Goal: Information Seeking & Learning: Find specific fact

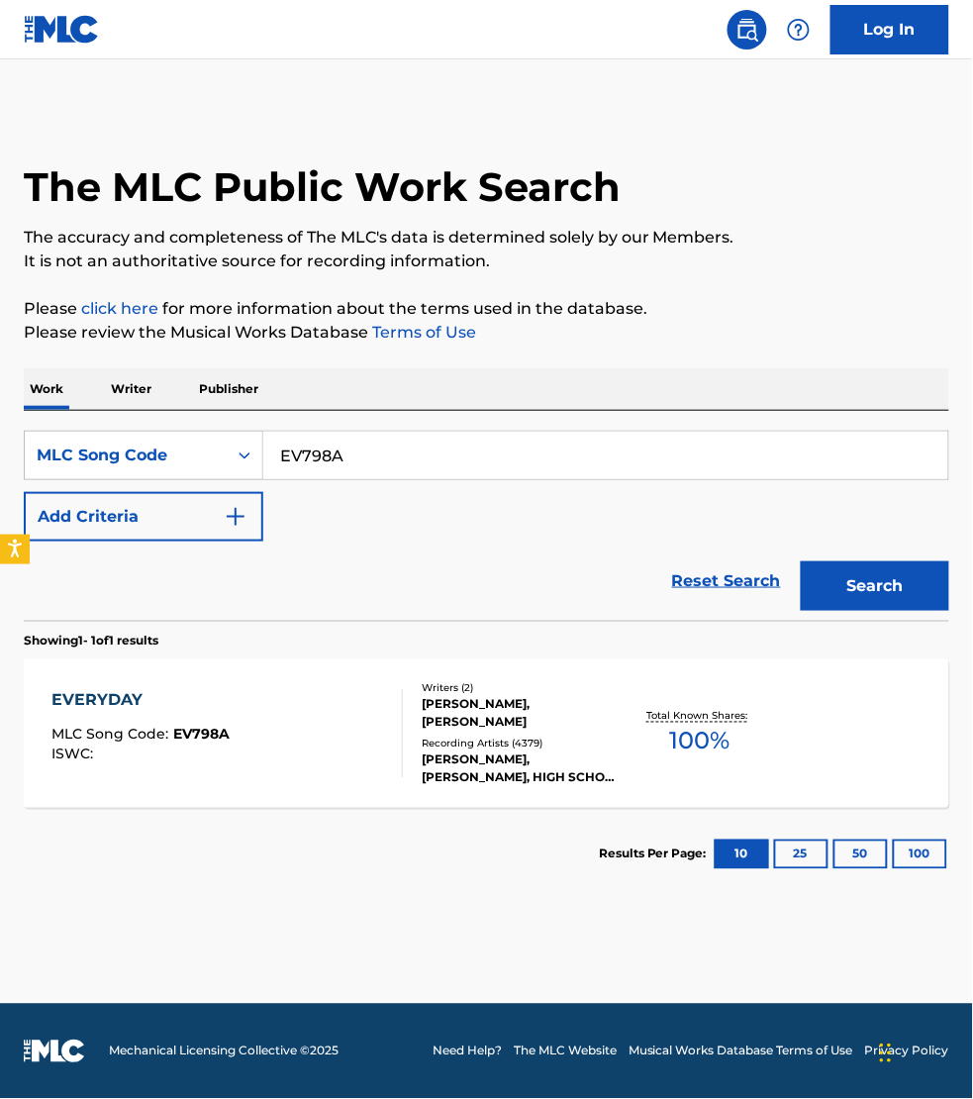
click at [354, 462] on input "EV798A" at bounding box center [605, 456] width 685 height 48
paste input "M18792"
type input "M18792"
click at [801, 561] on button "Search" at bounding box center [875, 585] width 148 height 49
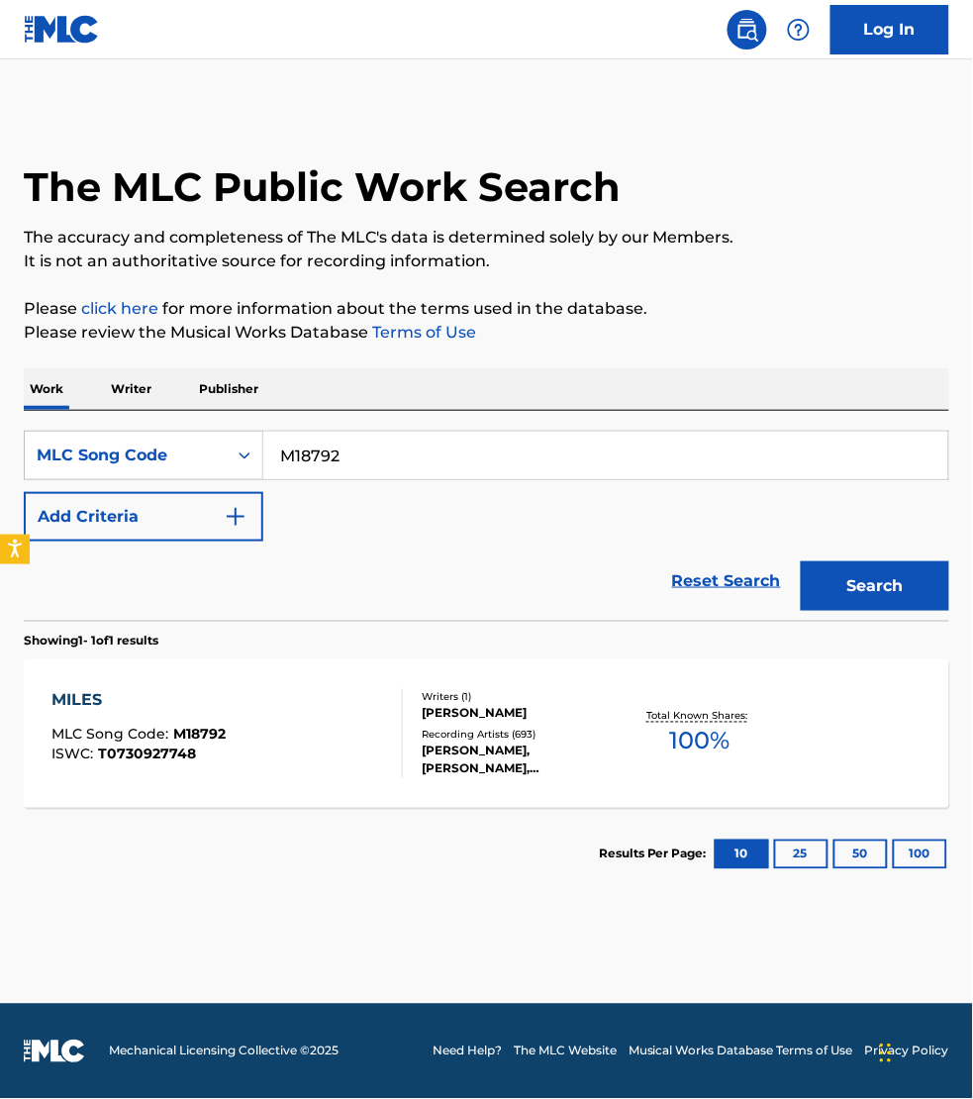
click at [338, 704] on div "MILES MLC Song Code : M18792 ISWC : T0730927748" at bounding box center [226, 733] width 351 height 89
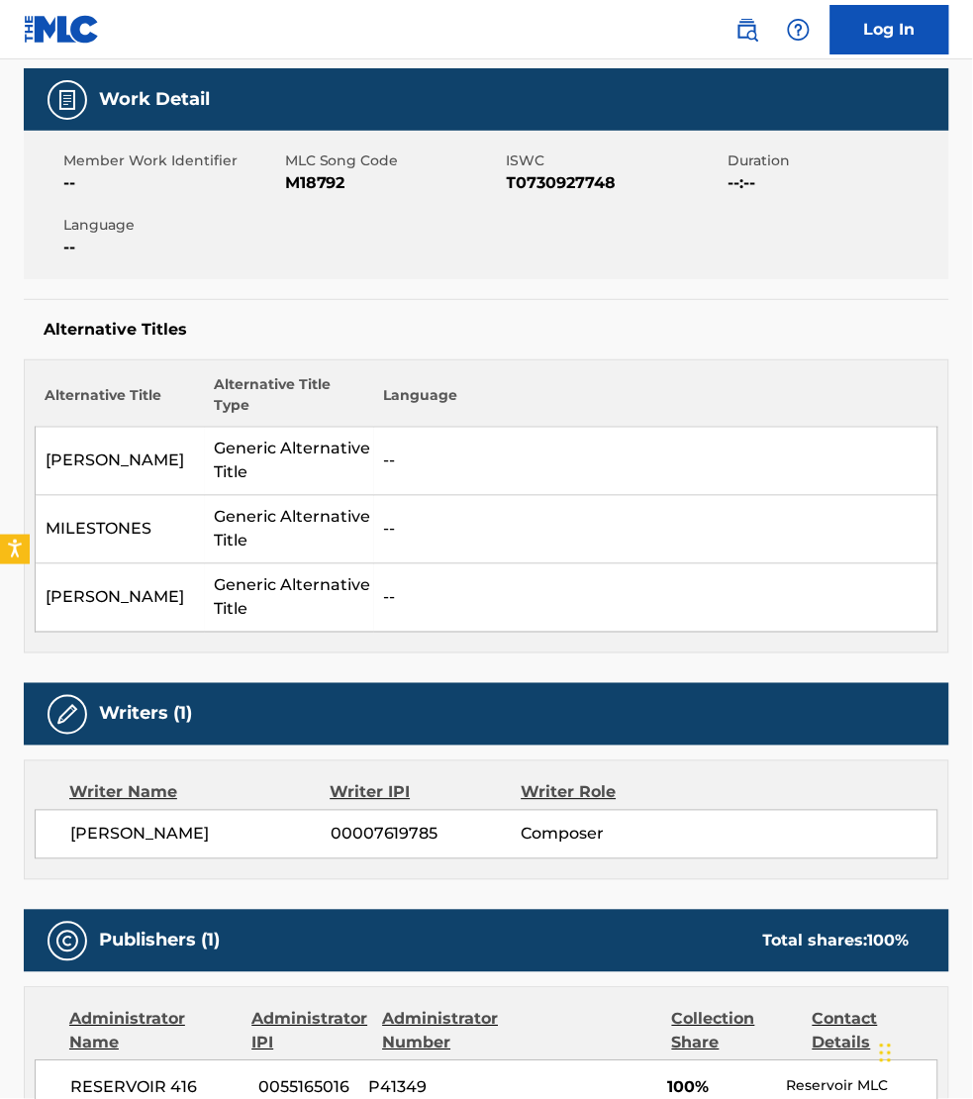
scroll to position [216, 0]
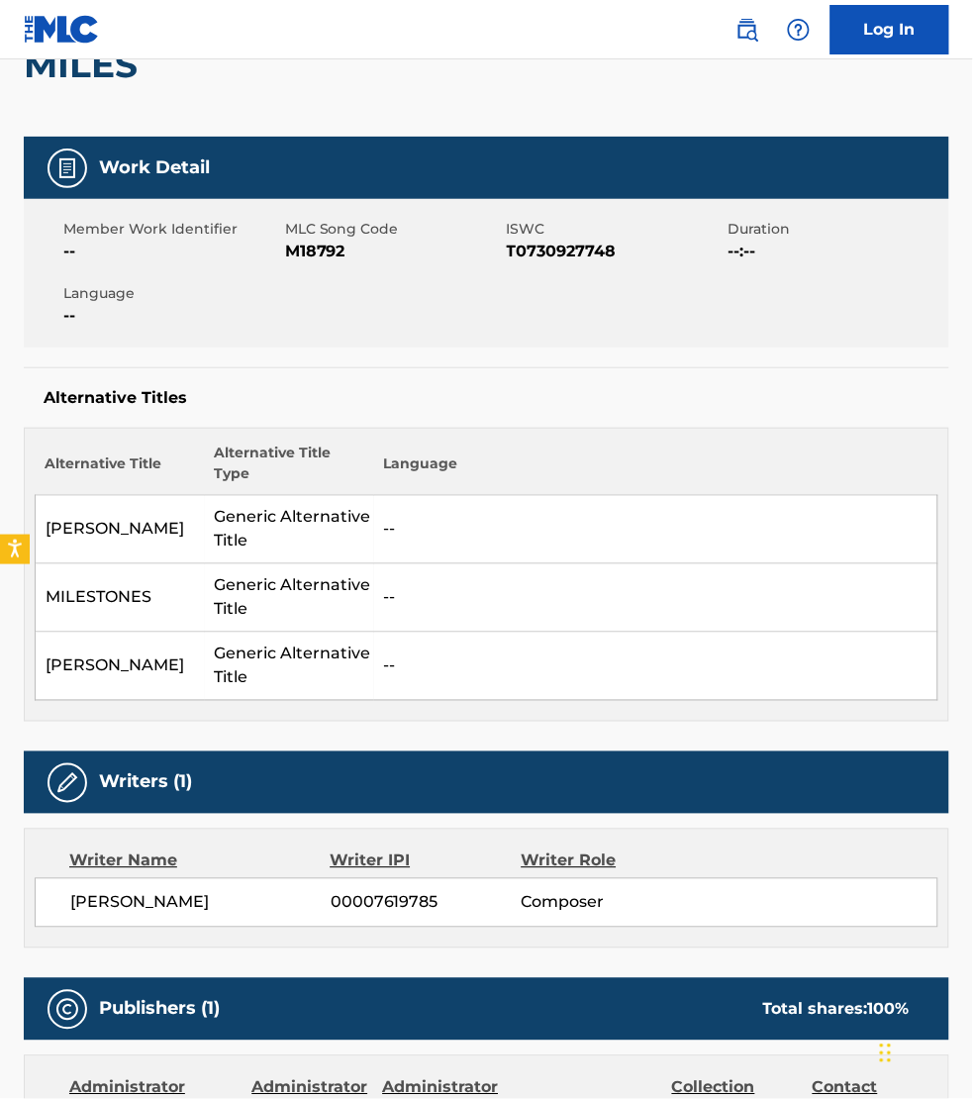
click at [308, 250] on span "M18792" at bounding box center [393, 252] width 217 height 24
copy span "M18792"
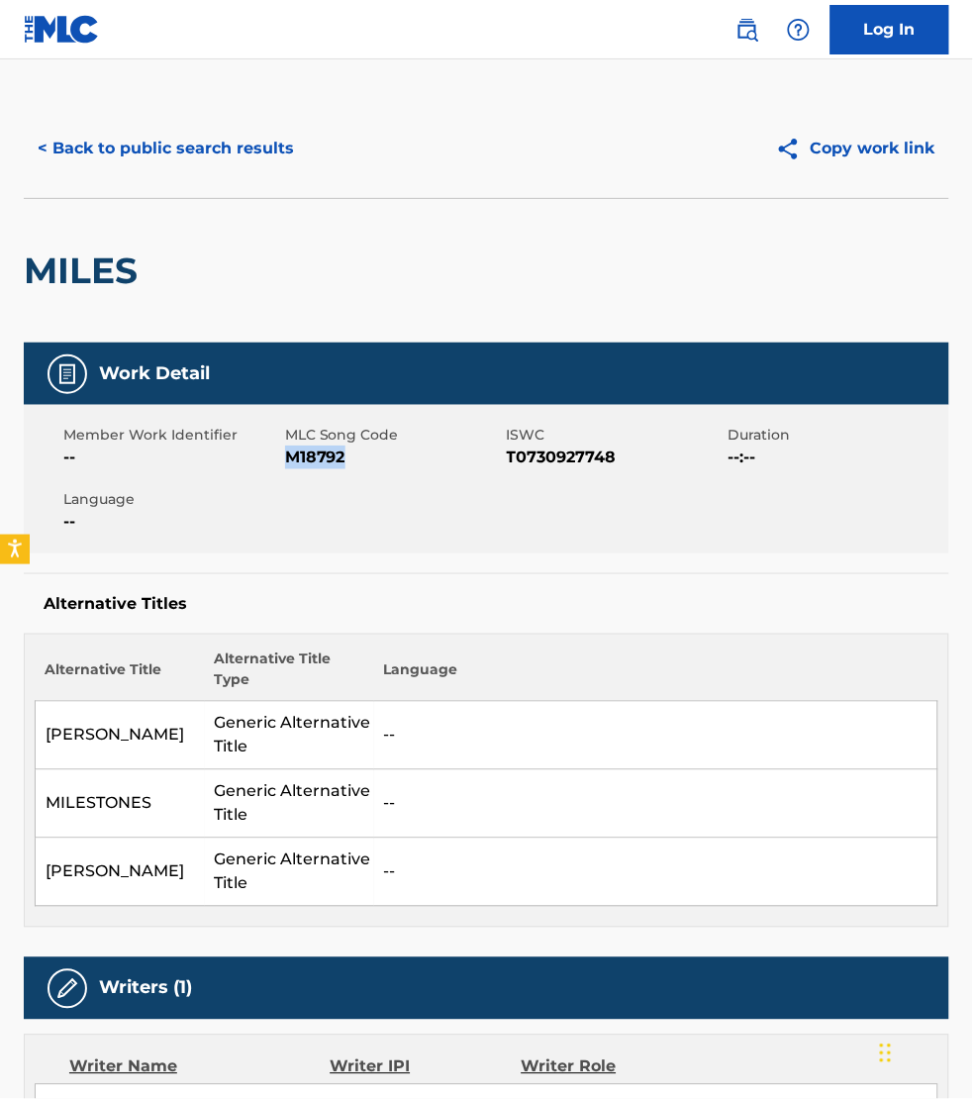
scroll to position [0, 0]
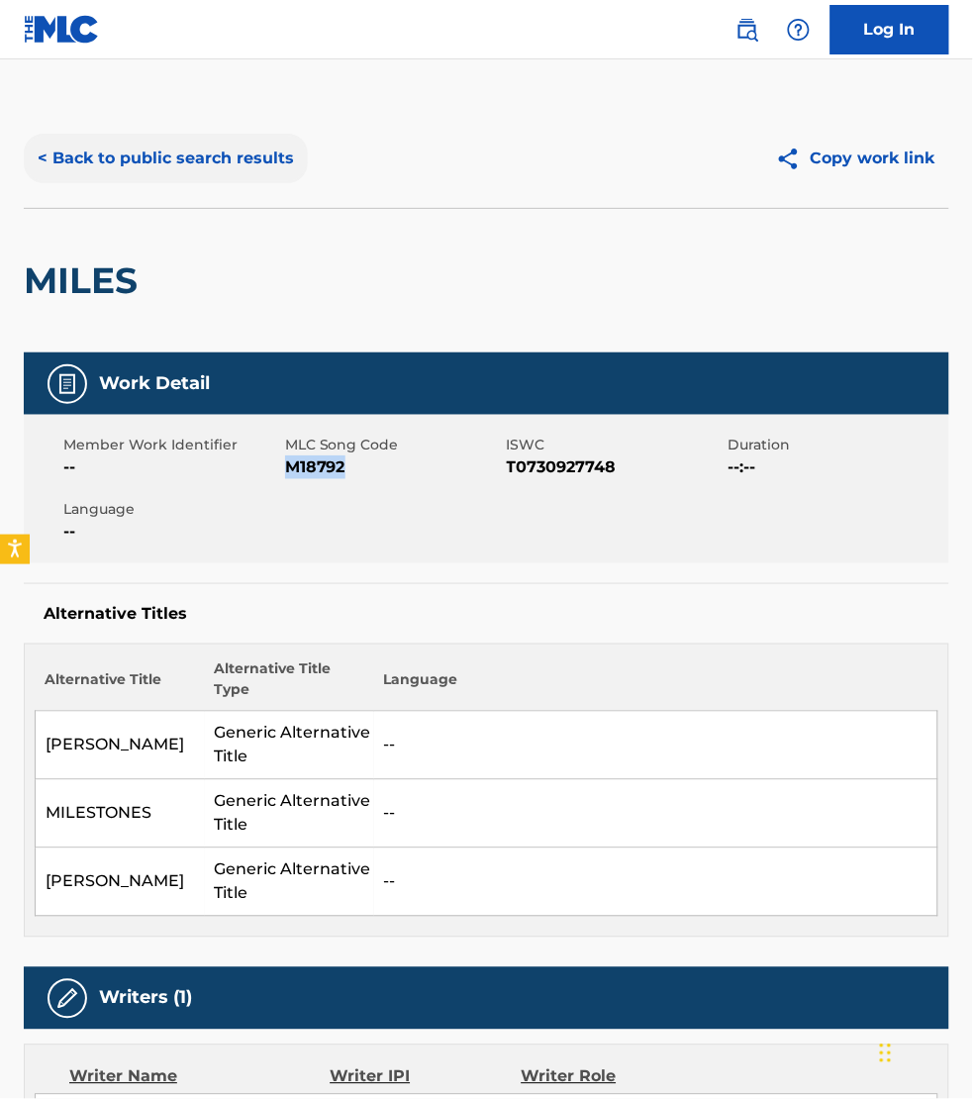
click at [137, 170] on button "< Back to public search results" at bounding box center [166, 158] width 284 height 49
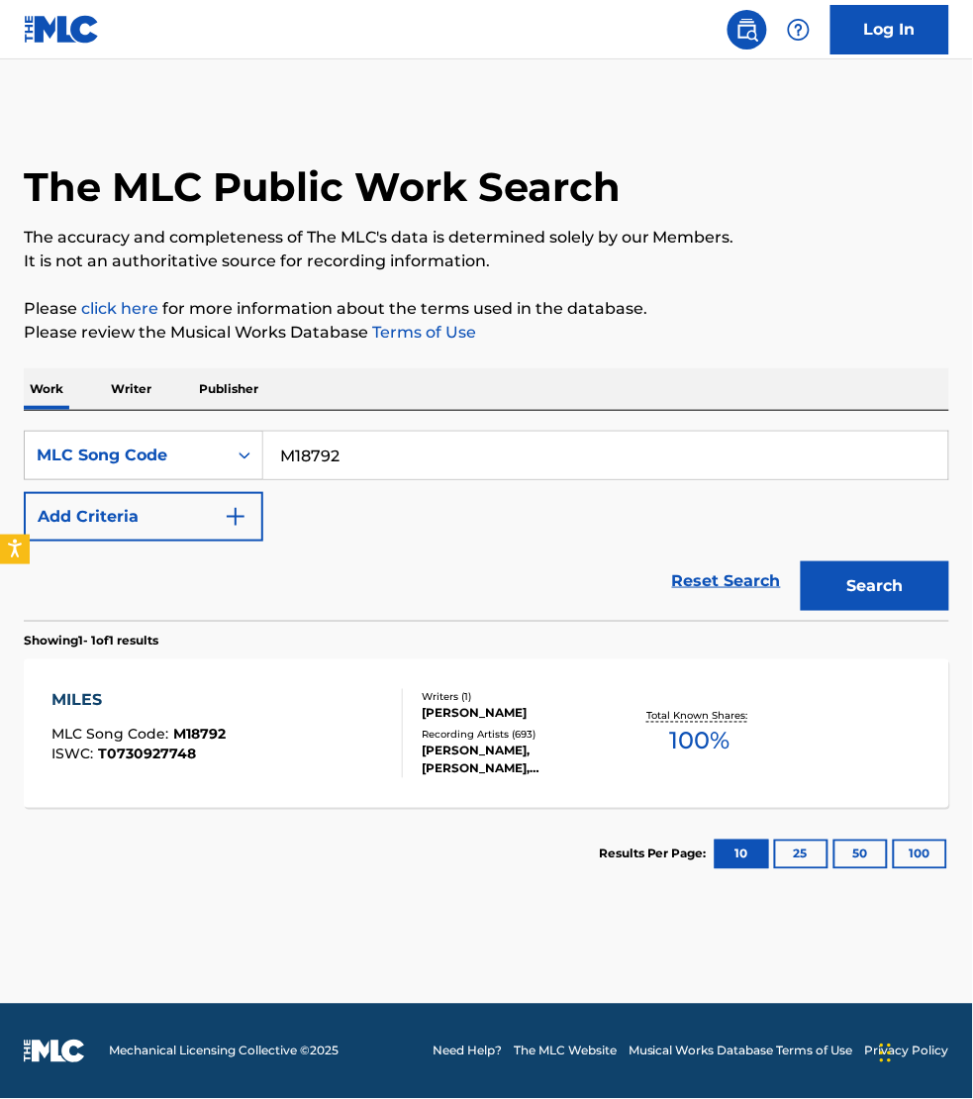
click at [233, 384] on p "Publisher" at bounding box center [228, 389] width 71 height 42
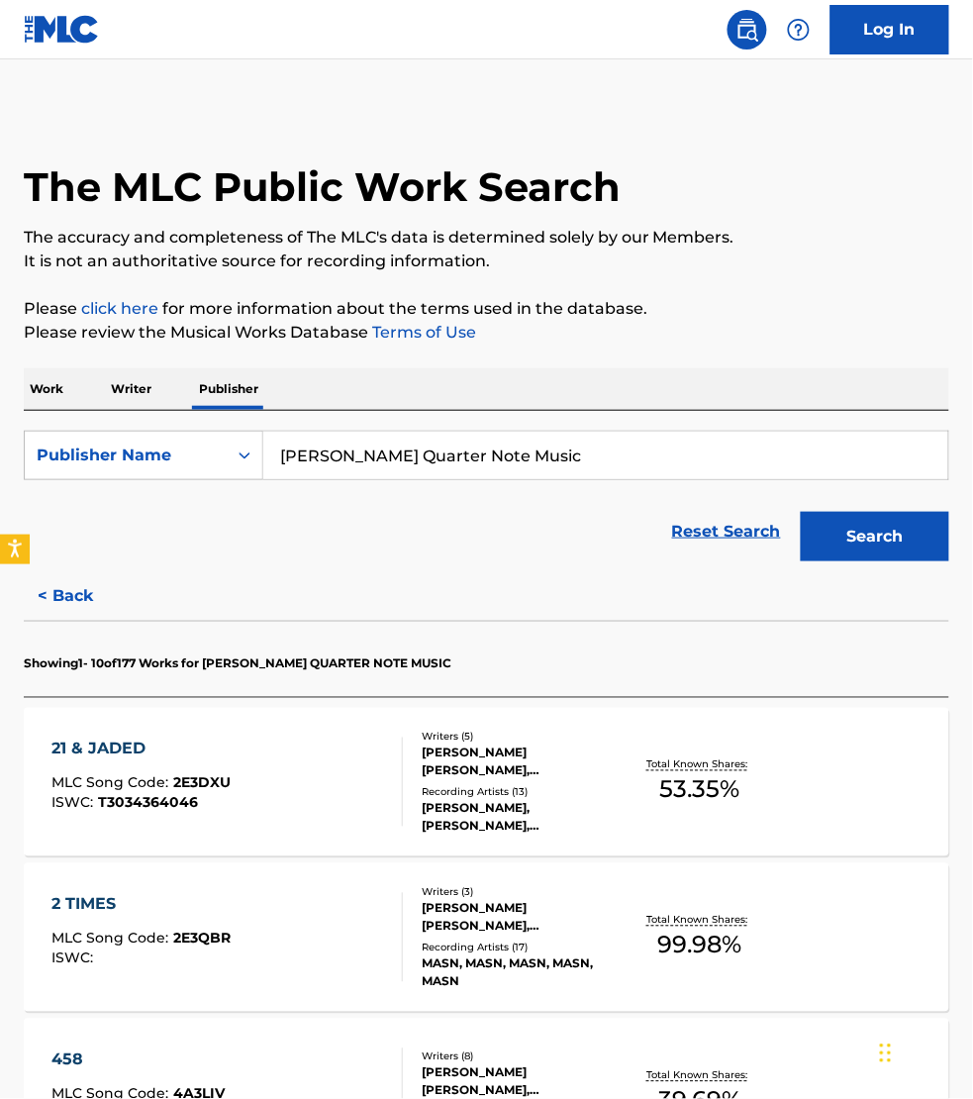
click at [537, 458] on input "[PERSON_NAME] Quarter Note Music" at bounding box center [605, 456] width 685 height 48
type input "glamjazz publishing"
click at [801, 512] on button "Search" at bounding box center [875, 536] width 148 height 49
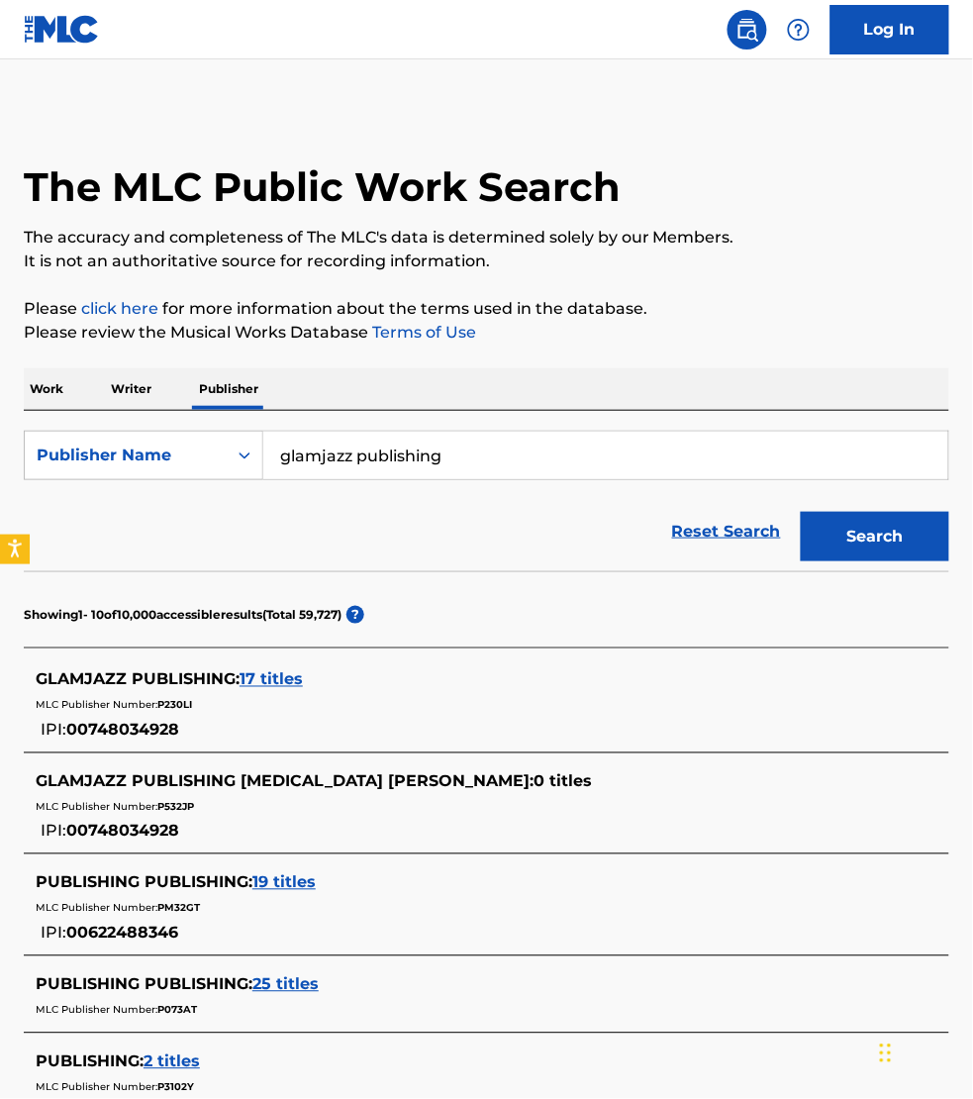
click at [272, 684] on span "17 titles" at bounding box center [271, 679] width 63 height 19
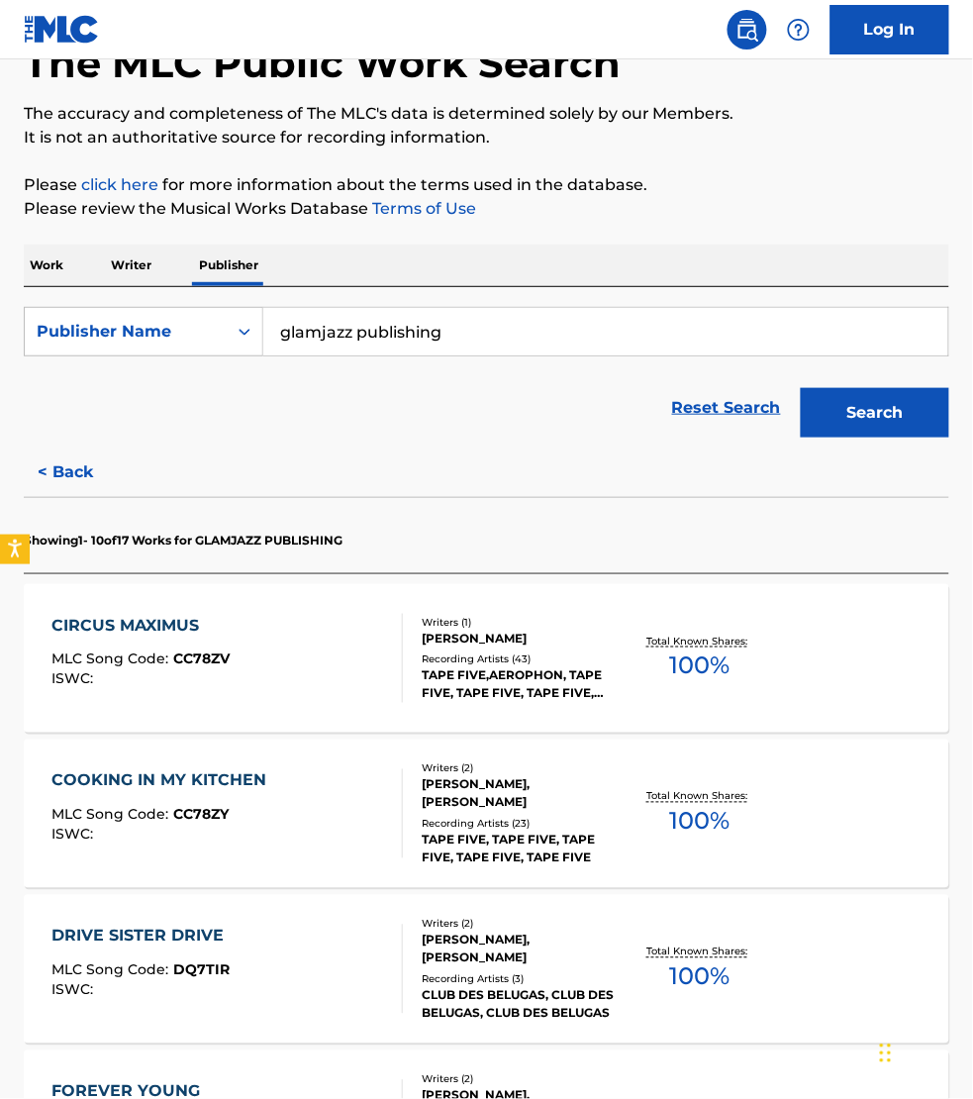
click at [353, 606] on div "CIRCUS MAXIMUS MLC Song Code : CC78ZV ISWC : Writers ( 1 ) [PERSON_NAME] Record…" at bounding box center [486, 658] width 925 height 148
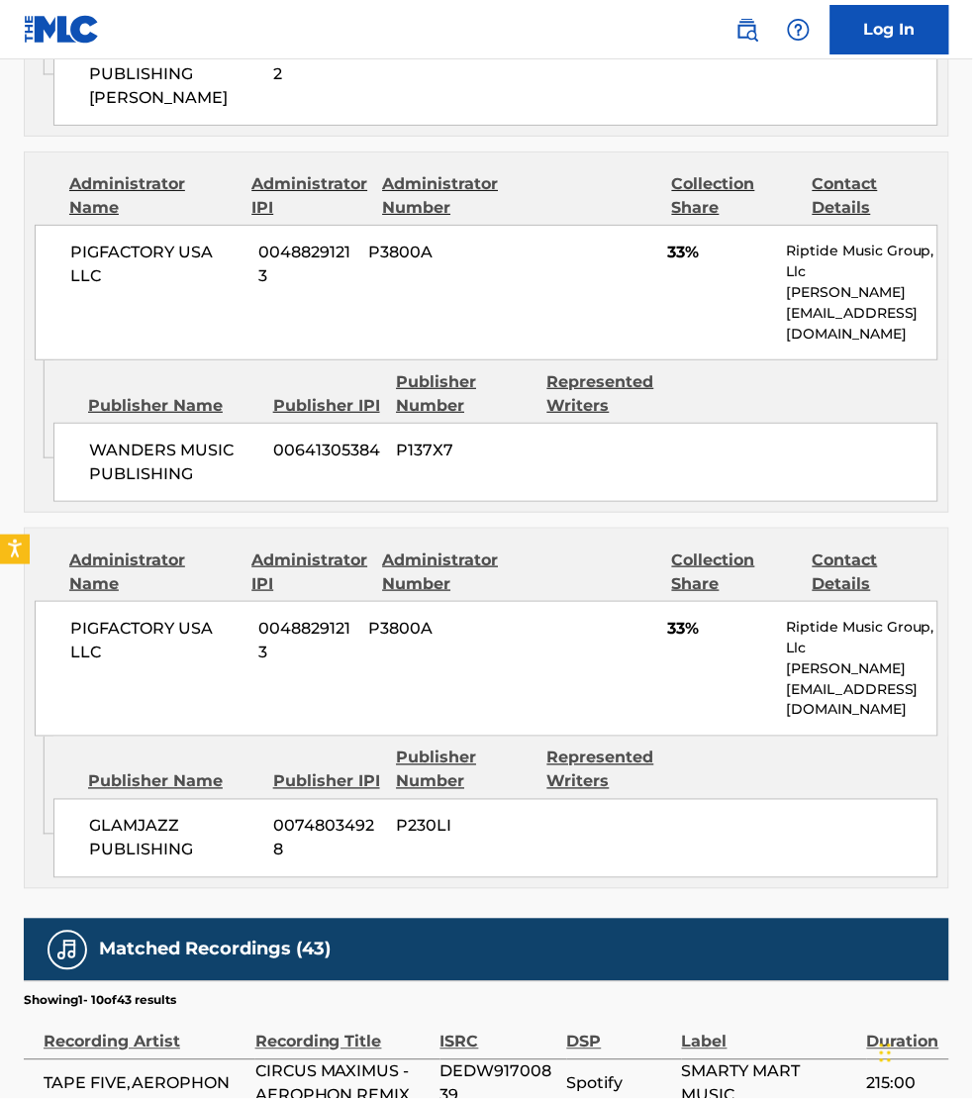
scroll to position [1255, 0]
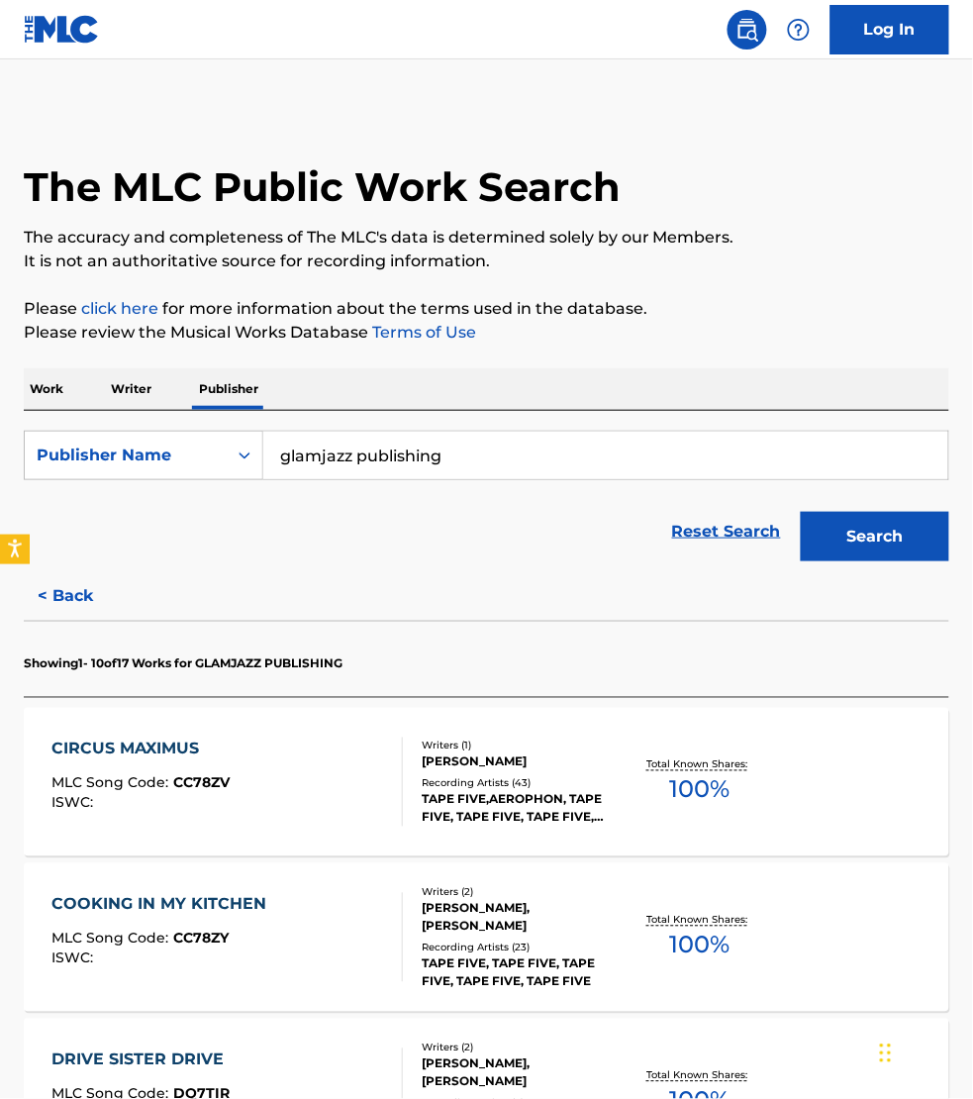
click at [60, 384] on p "Work" at bounding box center [47, 389] width 46 height 42
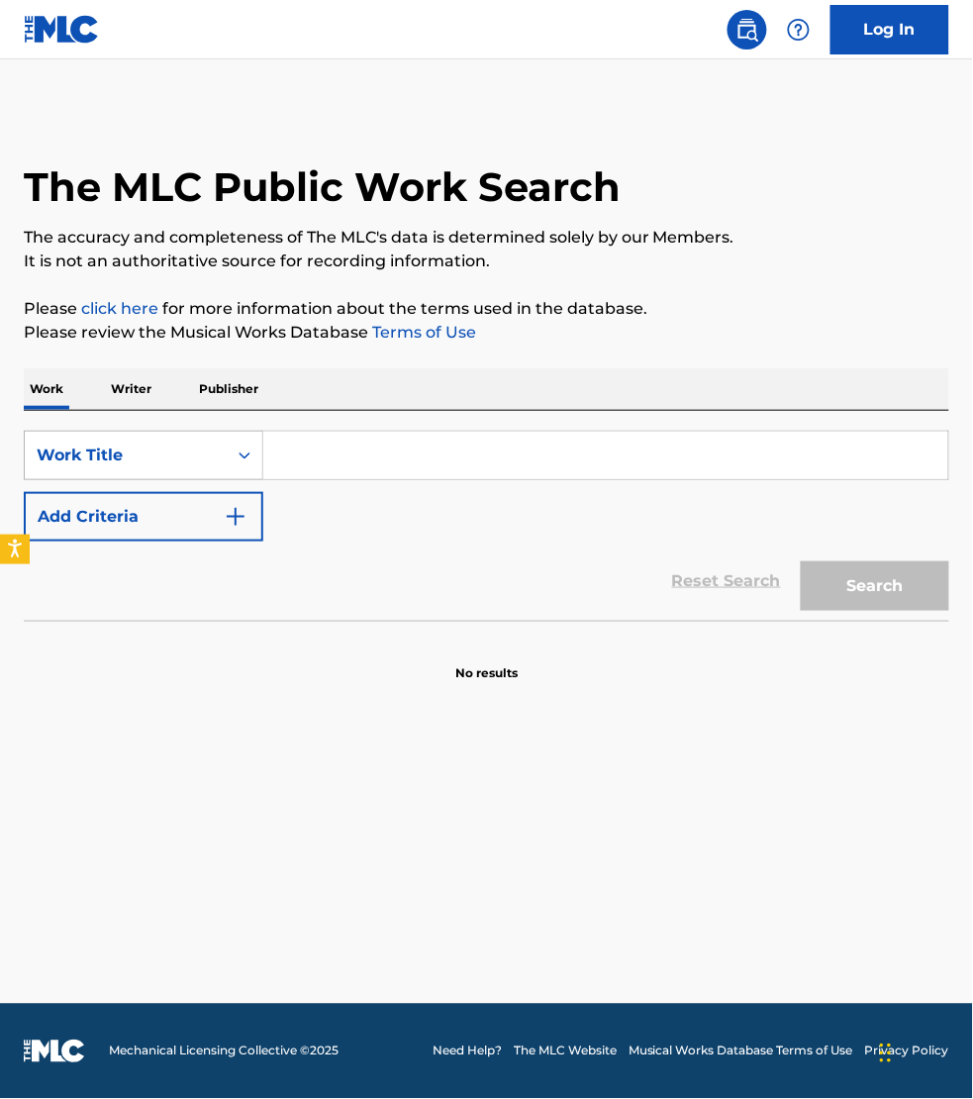
click at [90, 438] on div "Work Title" at bounding box center [126, 455] width 202 height 38
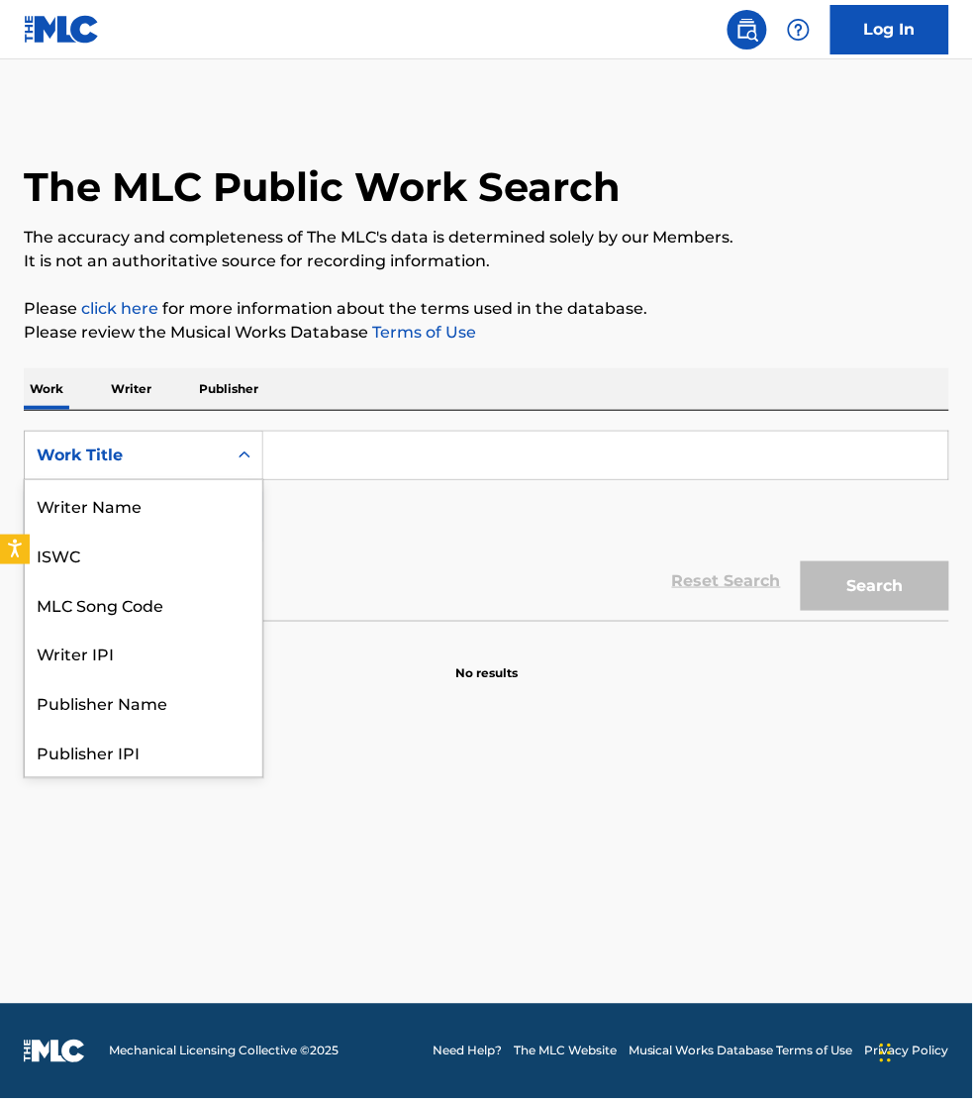
scroll to position [99, 0]
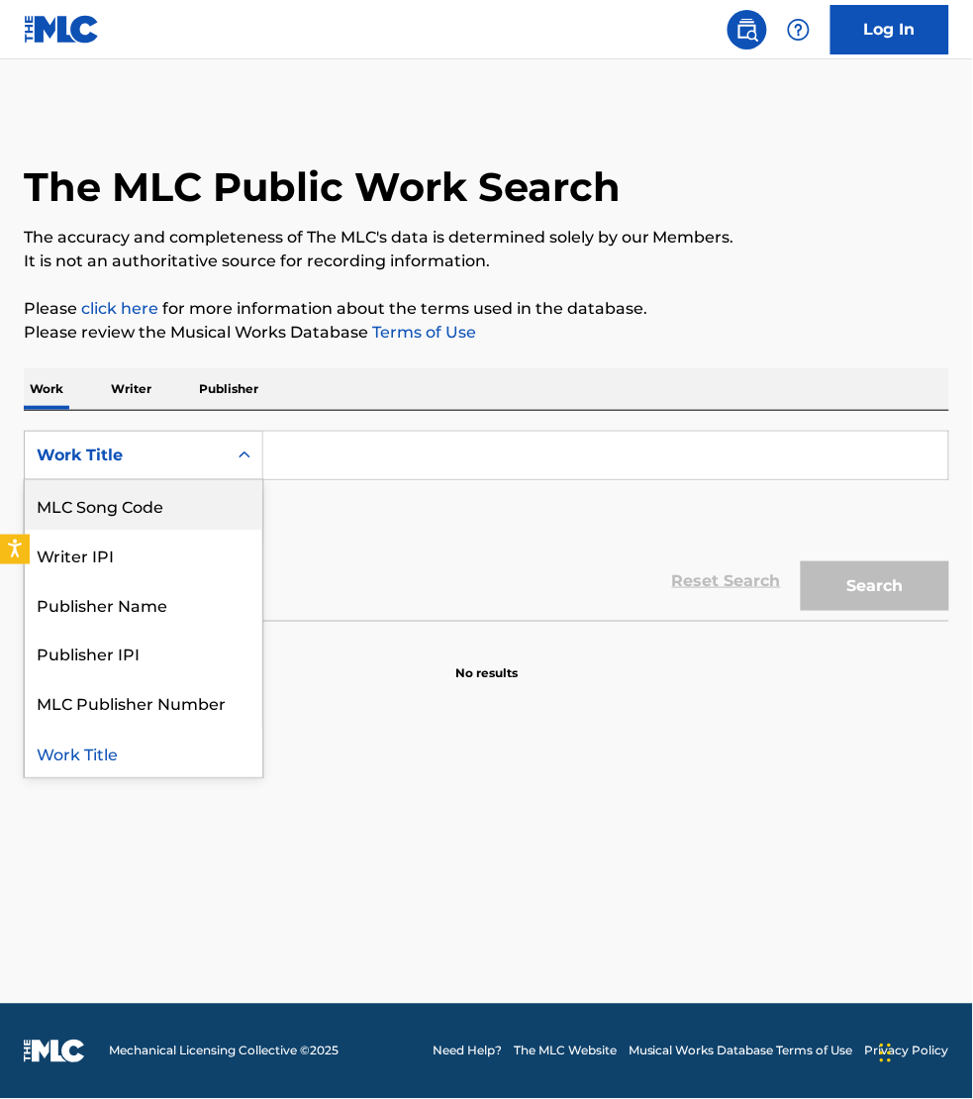
click at [116, 493] on div "MLC Song Code" at bounding box center [144, 504] width 238 height 49
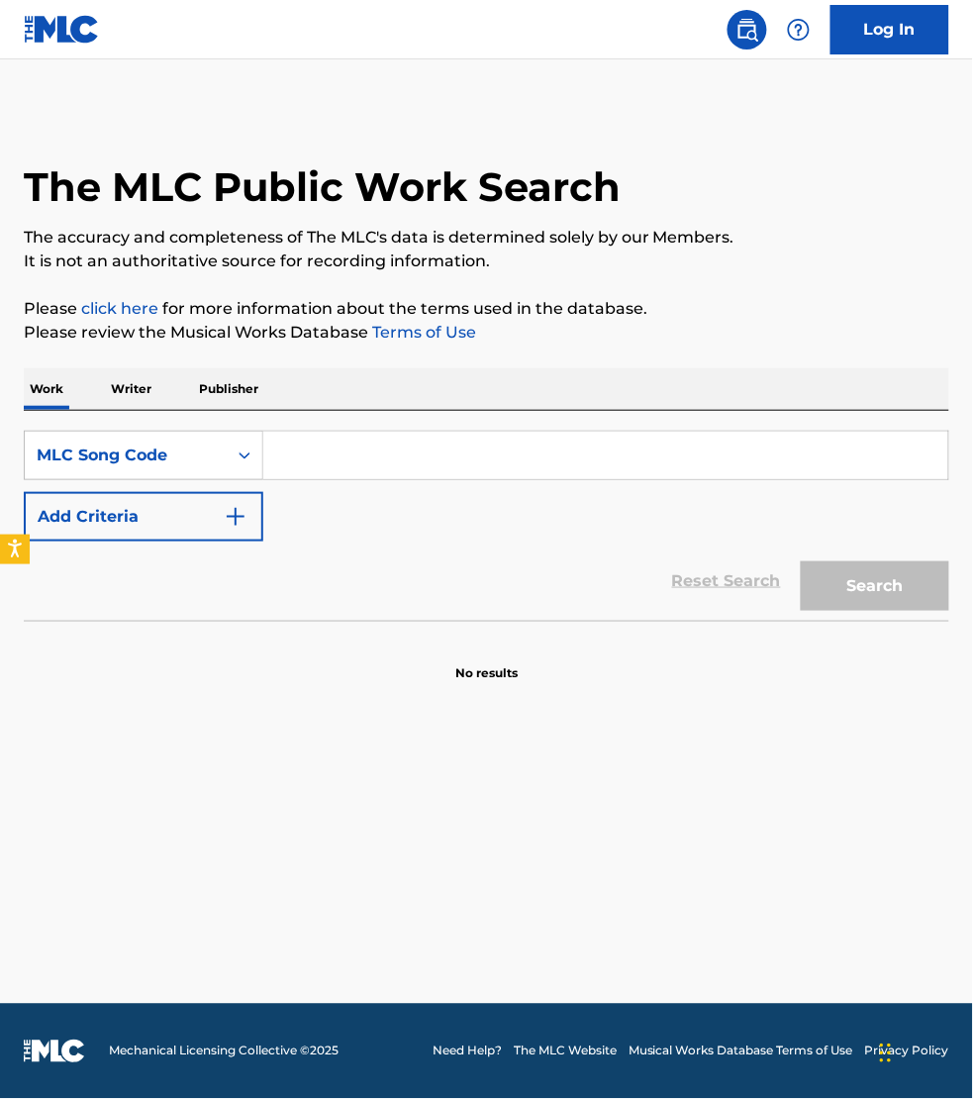
click at [319, 455] on input "Search Form" at bounding box center [605, 456] width 685 height 48
paste input "AD8U5P"
type input "AD8U5P"
click at [801, 561] on button "Search" at bounding box center [875, 585] width 148 height 49
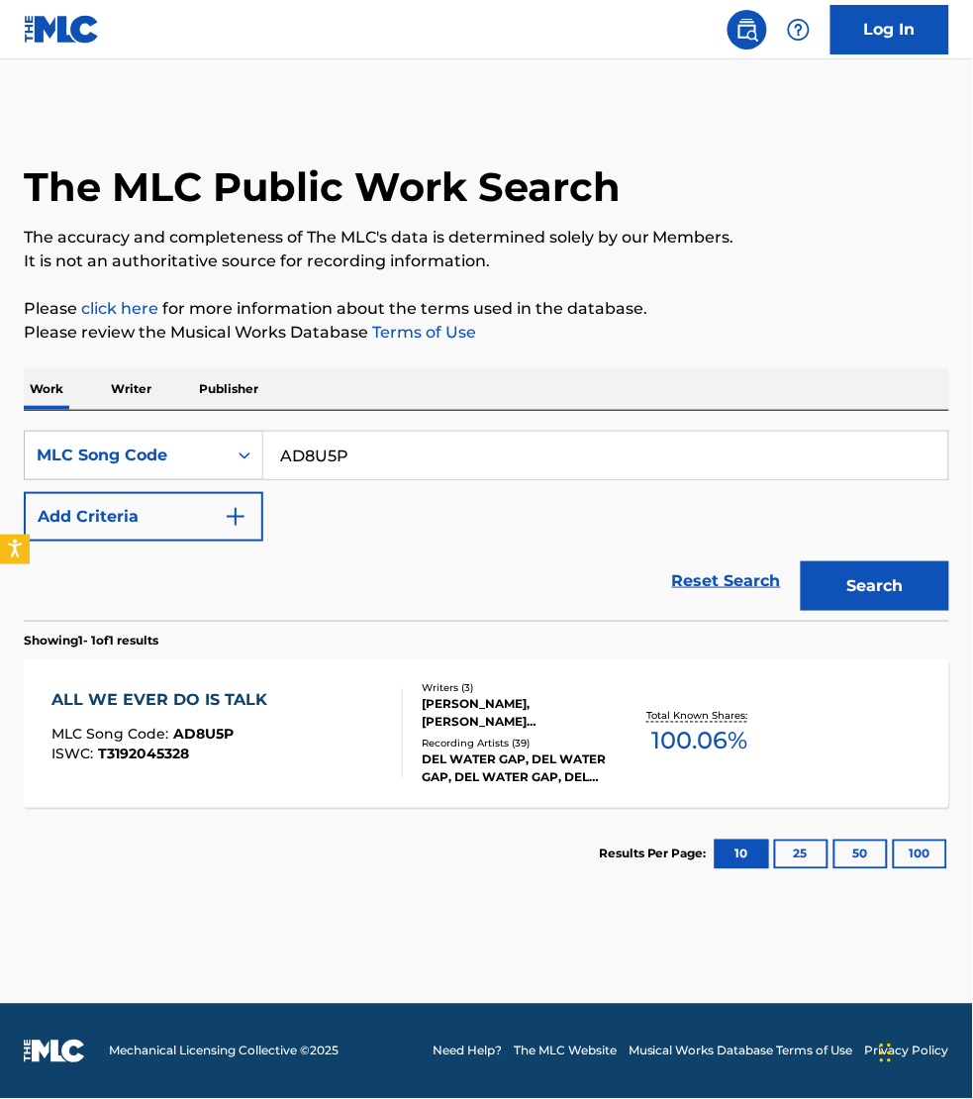
click at [339, 704] on div "ALL WE EVER DO IS TALK MLC Song Code : AD8U5P ISWC : T3192045328" at bounding box center [226, 733] width 351 height 89
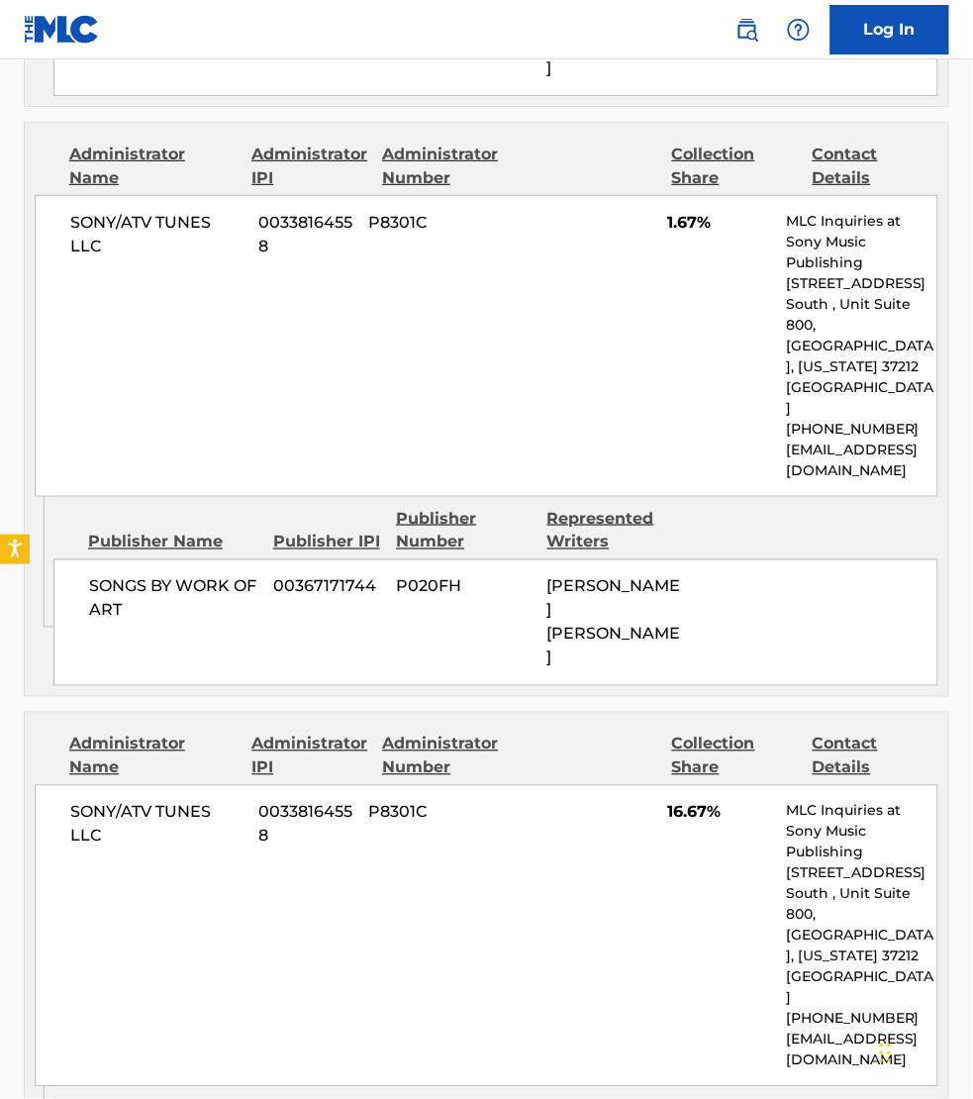
scroll to position [2722, 0]
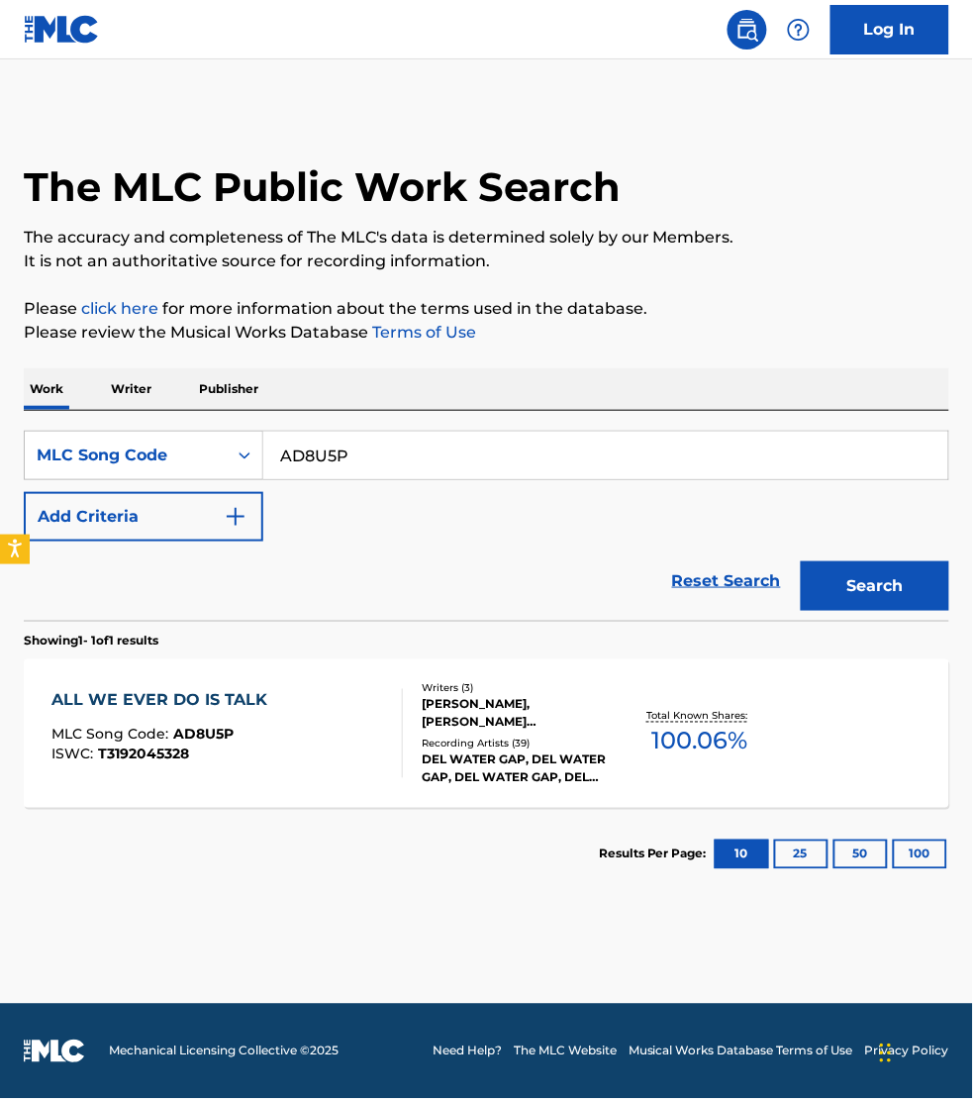
click at [307, 455] on input "AD8U5P" at bounding box center [605, 456] width 685 height 48
paste input "N975AE"
type input "N975AE"
click at [801, 561] on button "Search" at bounding box center [875, 585] width 148 height 49
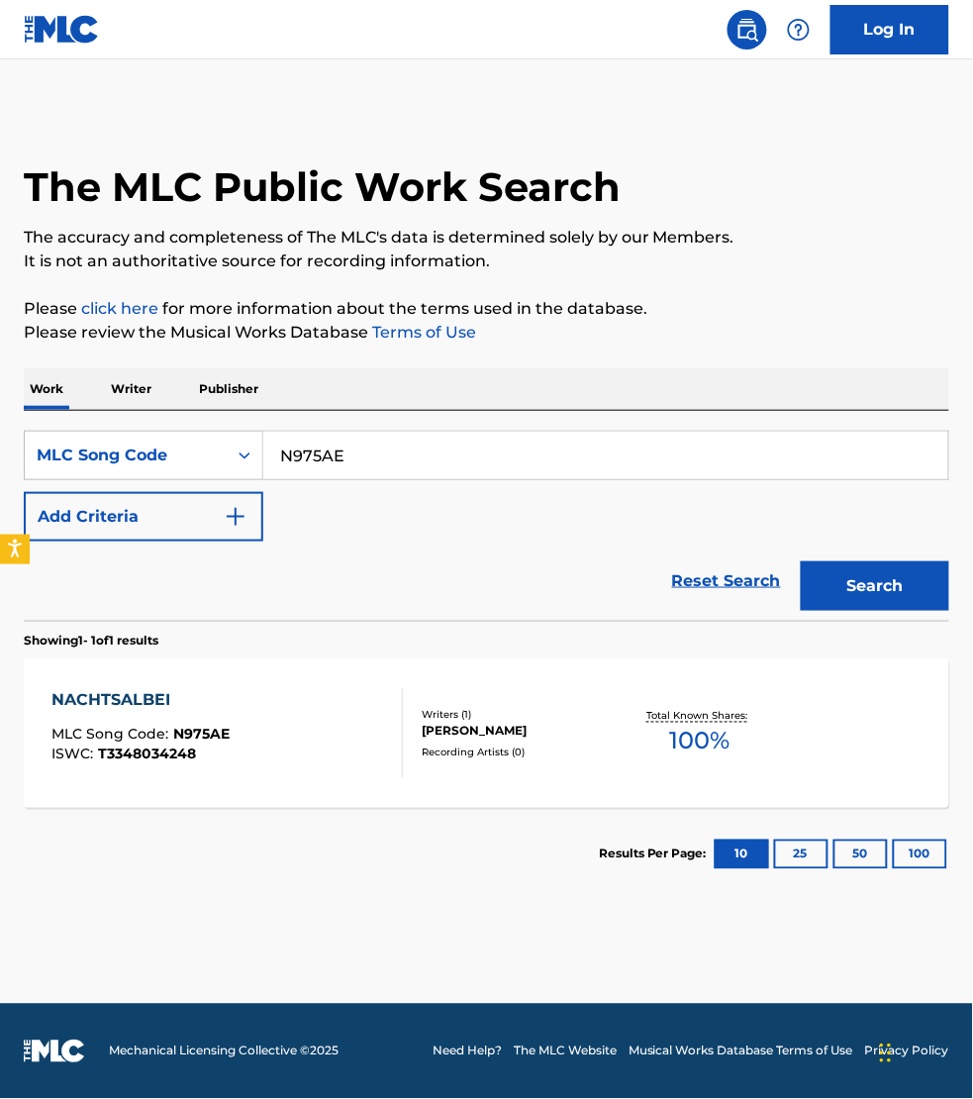
click at [294, 768] on div "NACHTSALBEI MLC Song Code : N975AE ISWC : T3348034248" at bounding box center [226, 733] width 351 height 89
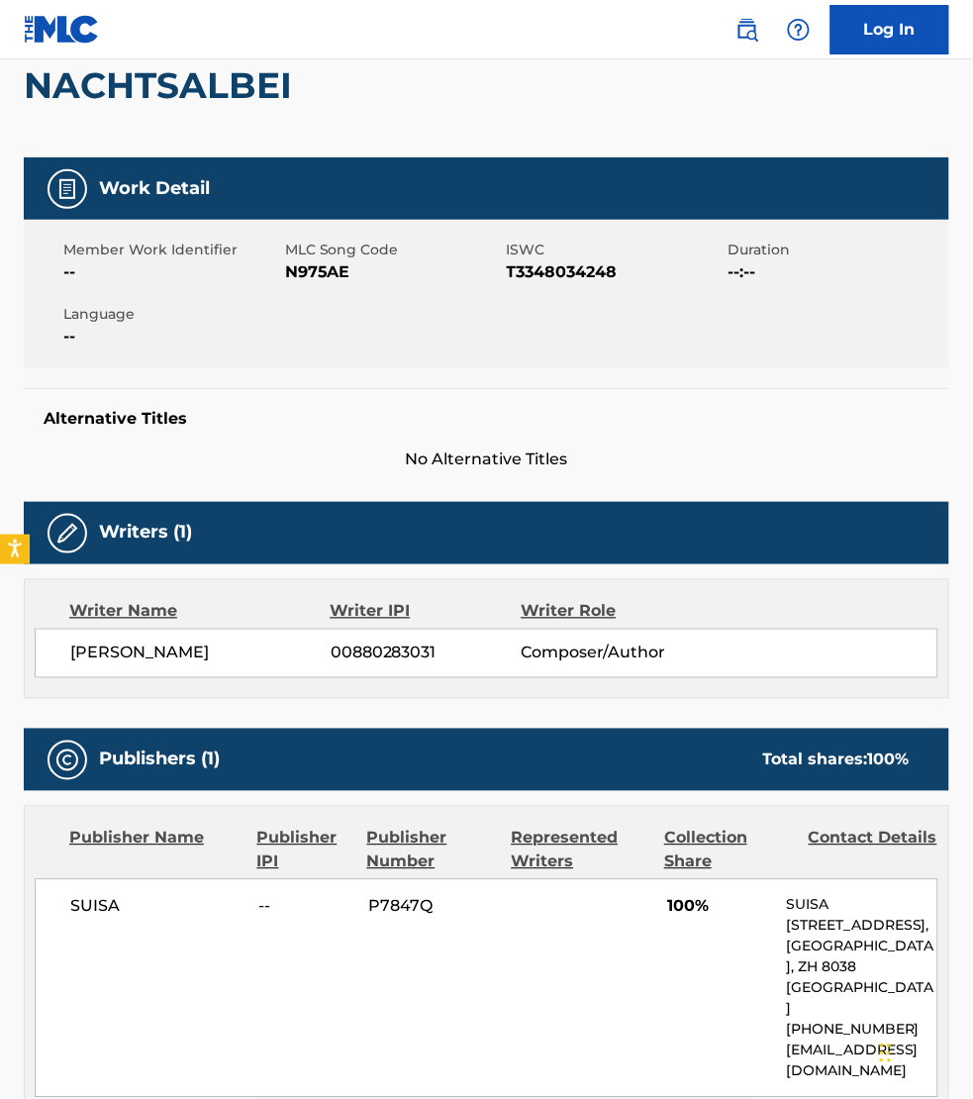
scroll to position [216, 0]
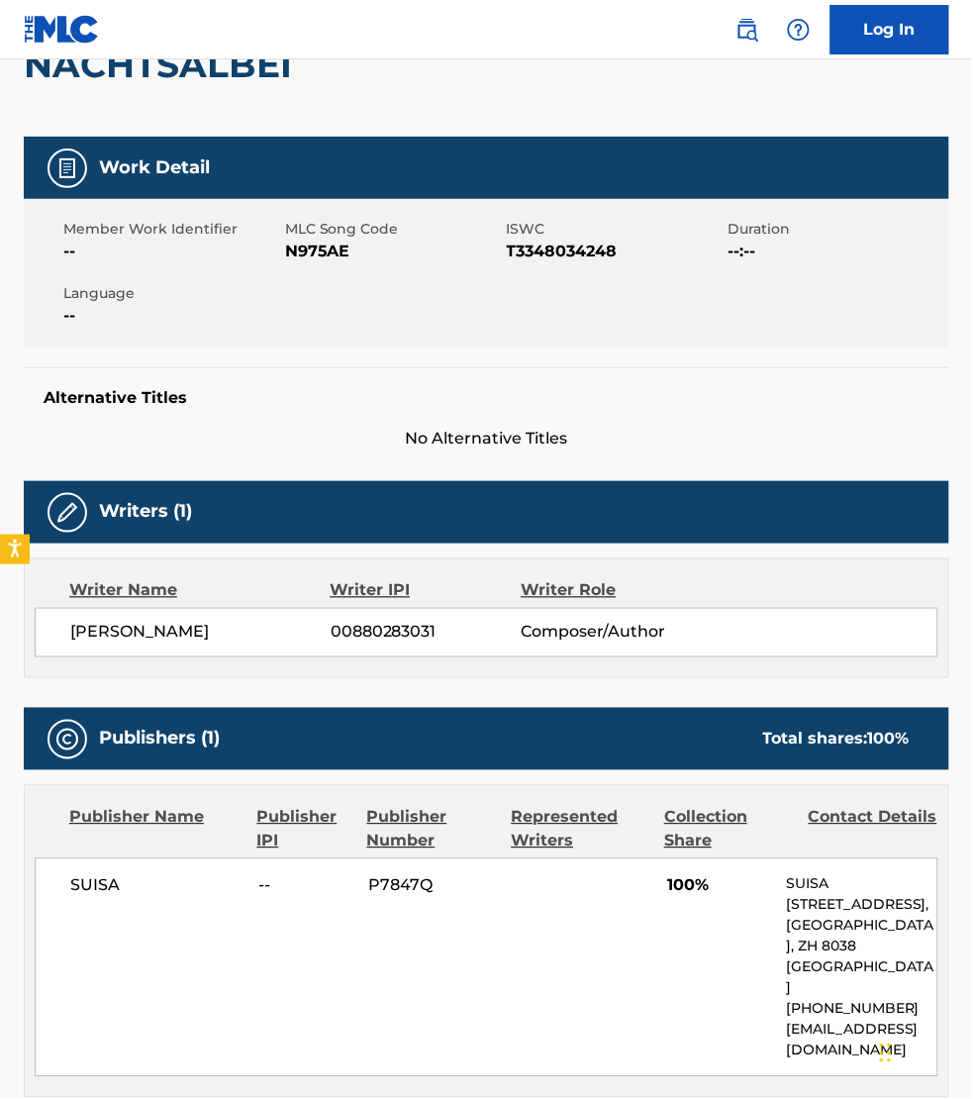
click at [932, 409] on div "Alternative Titles No Alternative Titles" at bounding box center [486, 409] width 925 height 84
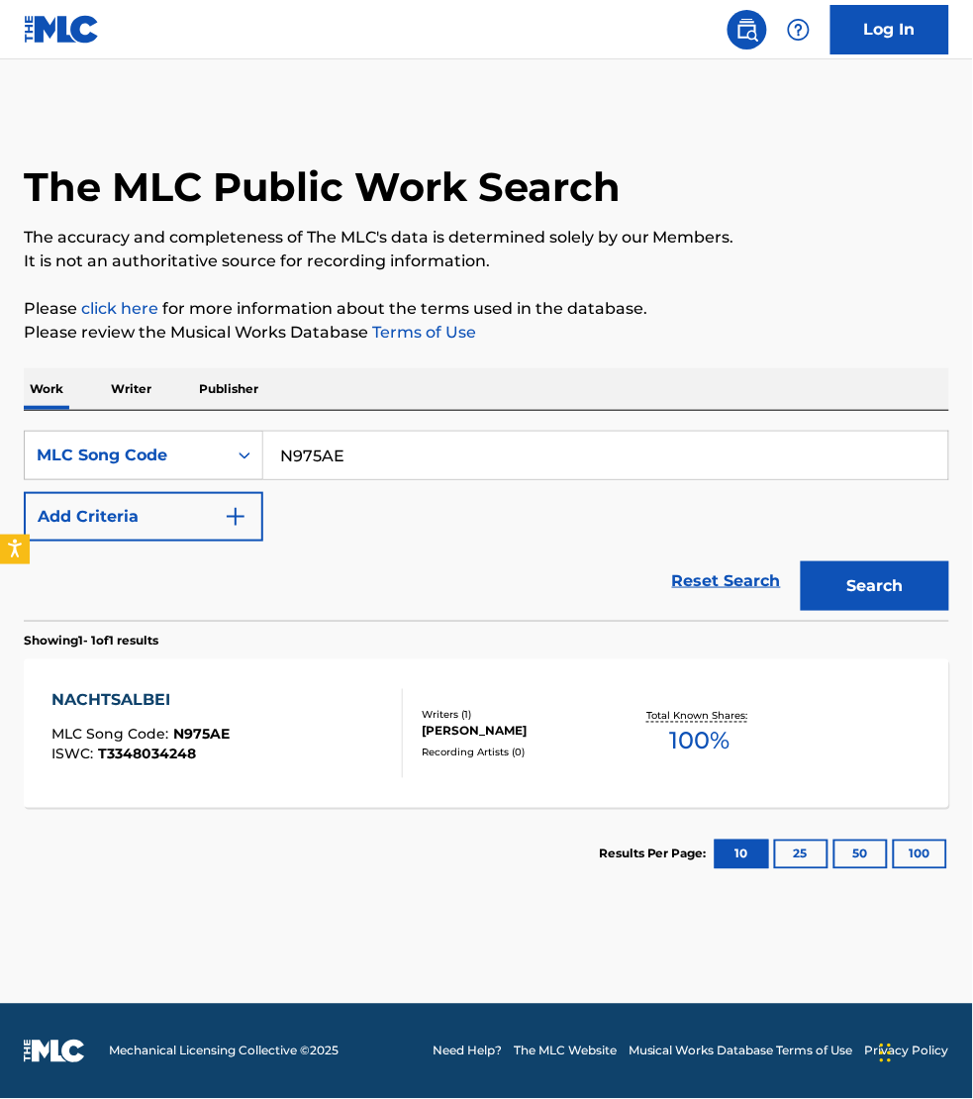
click at [391, 455] on input "N975AE" at bounding box center [605, 456] width 685 height 48
paste input "S55Y9D"
type input "S55Y9D"
click at [801, 561] on button "Search" at bounding box center [875, 585] width 148 height 49
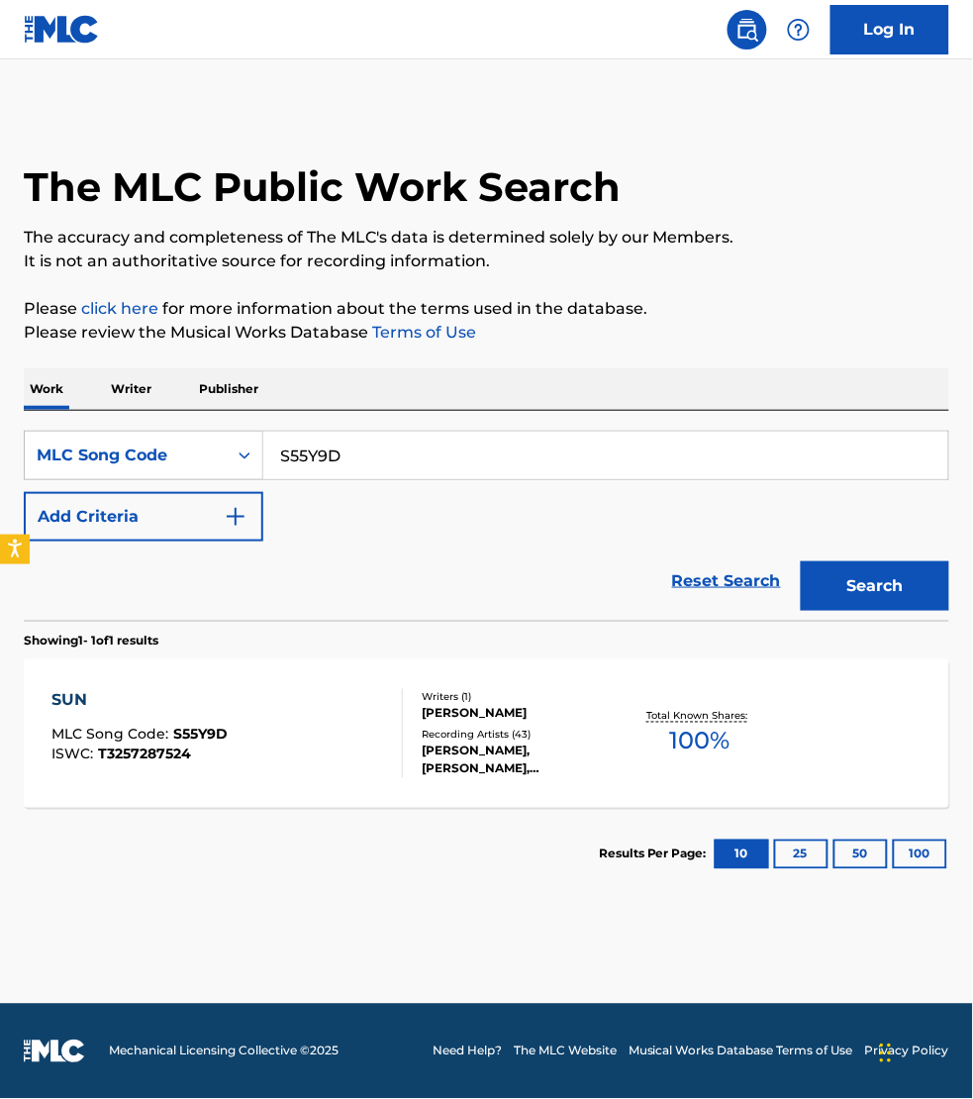
click at [354, 740] on div "SUN MLC Song Code : S55Y9D ISWC : T3257287524" at bounding box center [226, 733] width 351 height 89
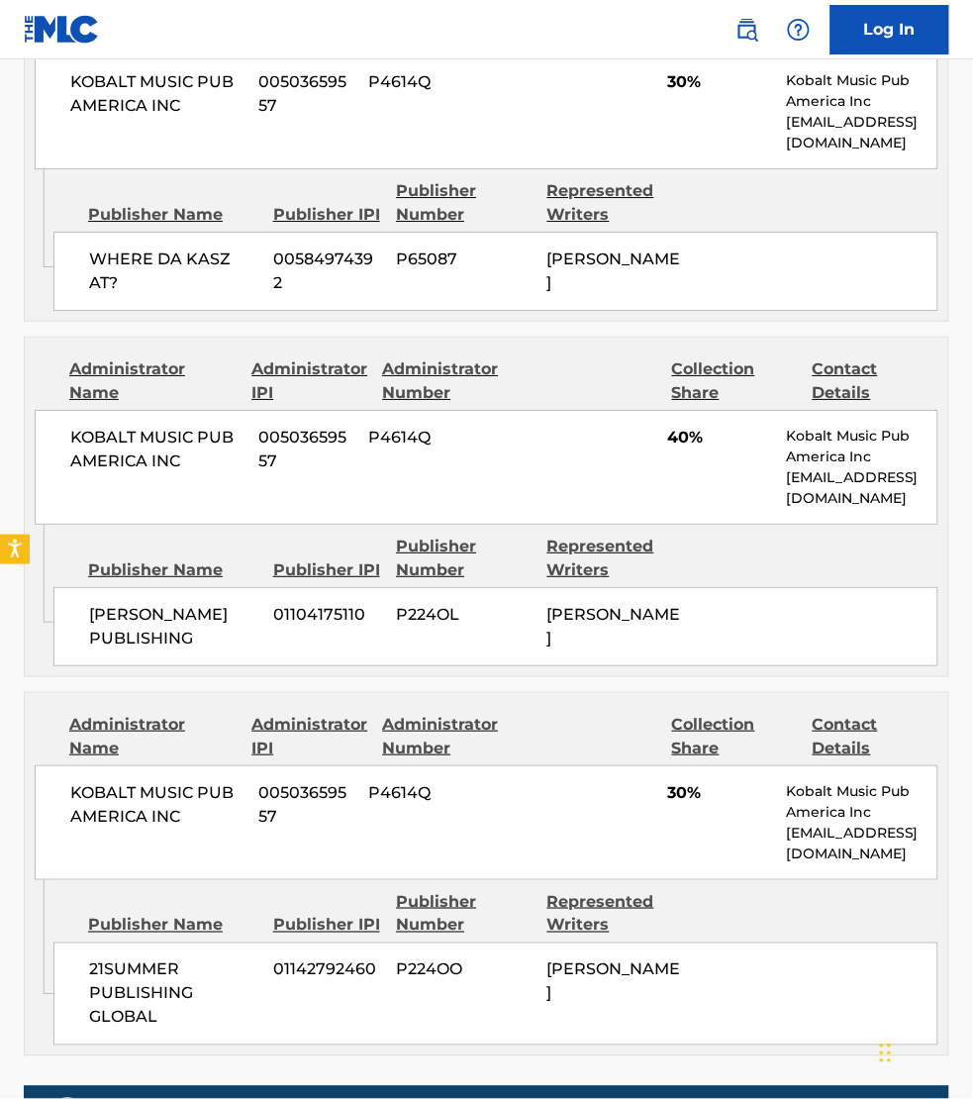
scroll to position [1020, 0]
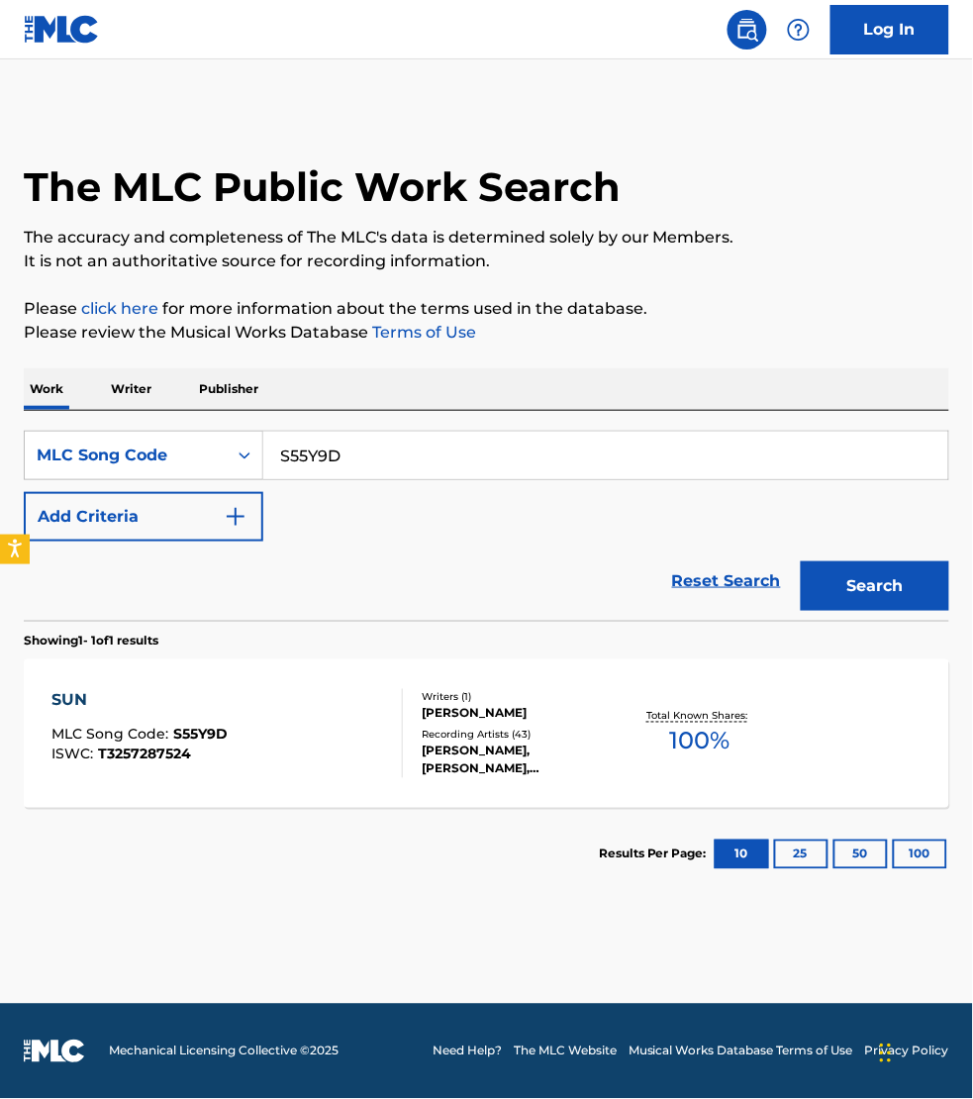
click at [460, 473] on input "S55Y9D" at bounding box center [605, 456] width 685 height 48
paste input "LS6L0V"
click at [801, 561] on button "Search" at bounding box center [875, 585] width 148 height 49
click at [359, 447] on input "LS6L0V" at bounding box center [605, 456] width 685 height 48
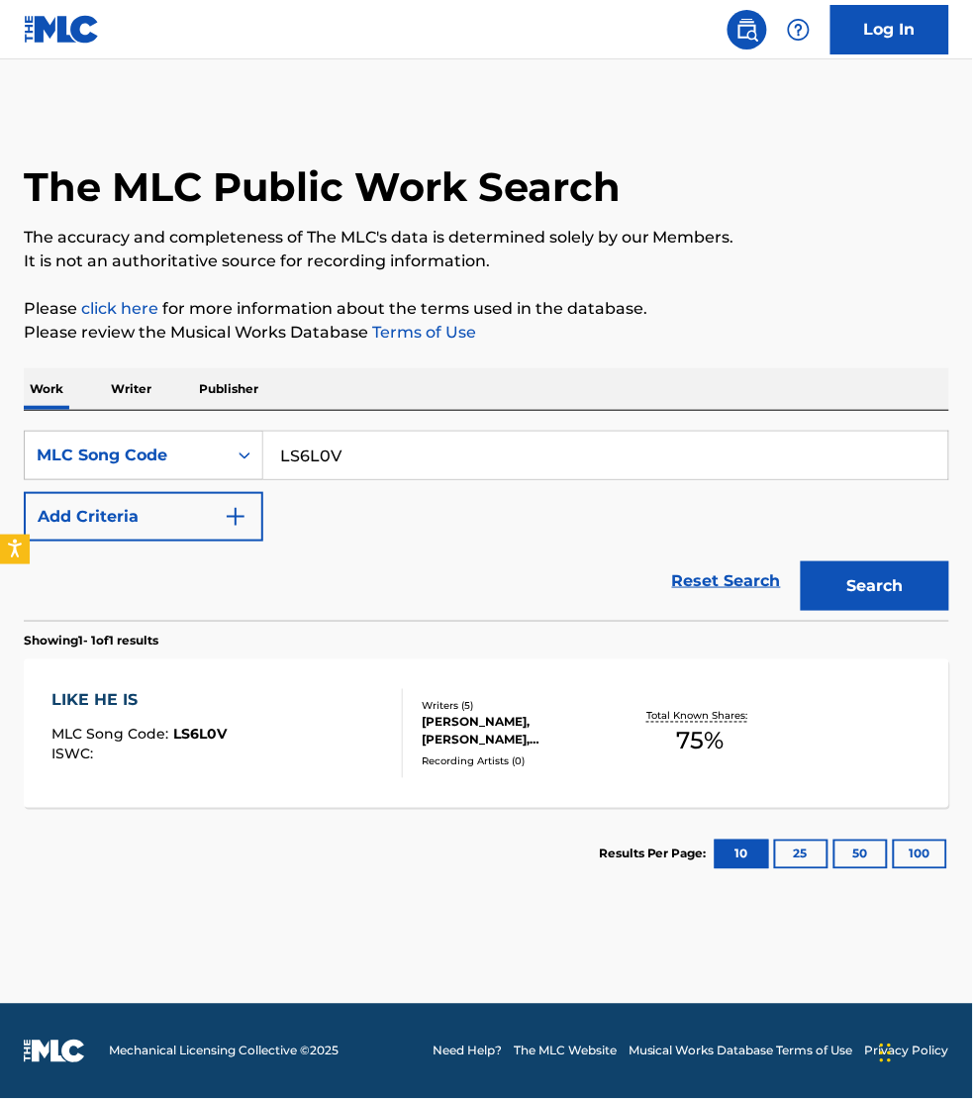
click at [359, 447] on input "LS6L0V" at bounding box center [605, 456] width 685 height 48
paste input "T72300"
click at [801, 561] on button "Search" at bounding box center [875, 585] width 148 height 49
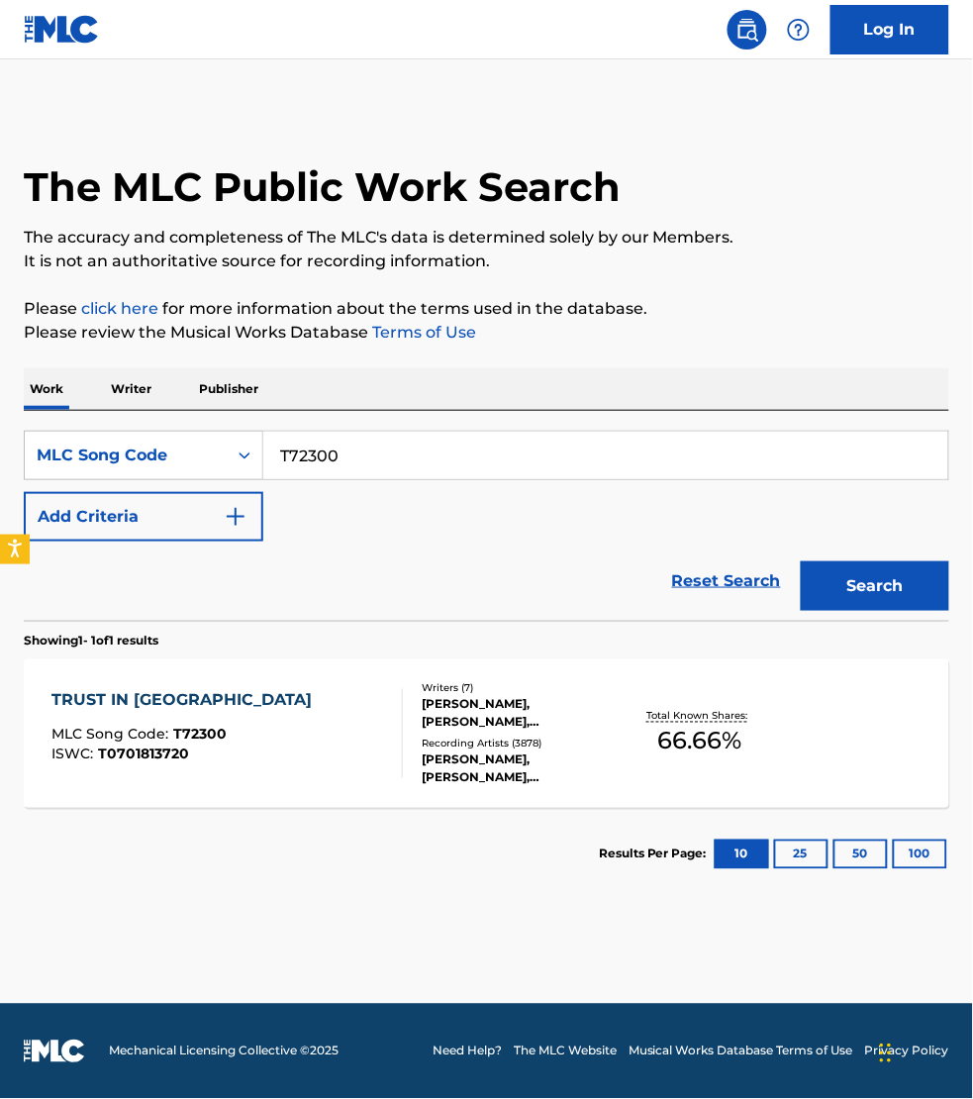
click at [368, 456] on input "T72300" at bounding box center [605, 456] width 685 height 48
paste input "55BYD"
click at [801, 561] on button "Search" at bounding box center [875, 585] width 148 height 49
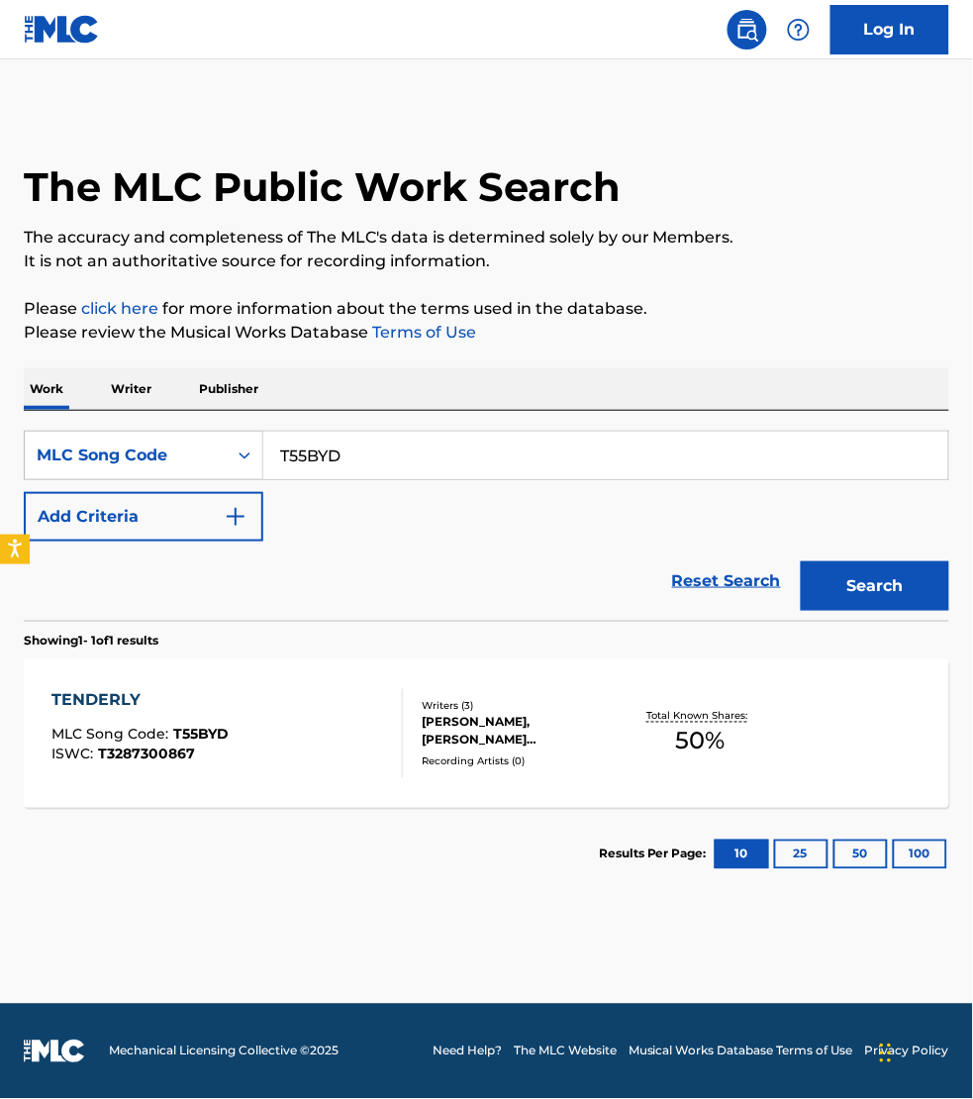
drag, startPoint x: 960, startPoint y: 265, endPoint x: 920, endPoint y: 366, distance: 108.4
click at [957, 265] on div "The MLC Public Work Search The accuracy and completeness of The MLC's data is d…" at bounding box center [486, 505] width 973 height 792
click at [879, 443] on input "T55BYD" at bounding box center [605, 456] width 685 height 48
paste input "S656XJ"
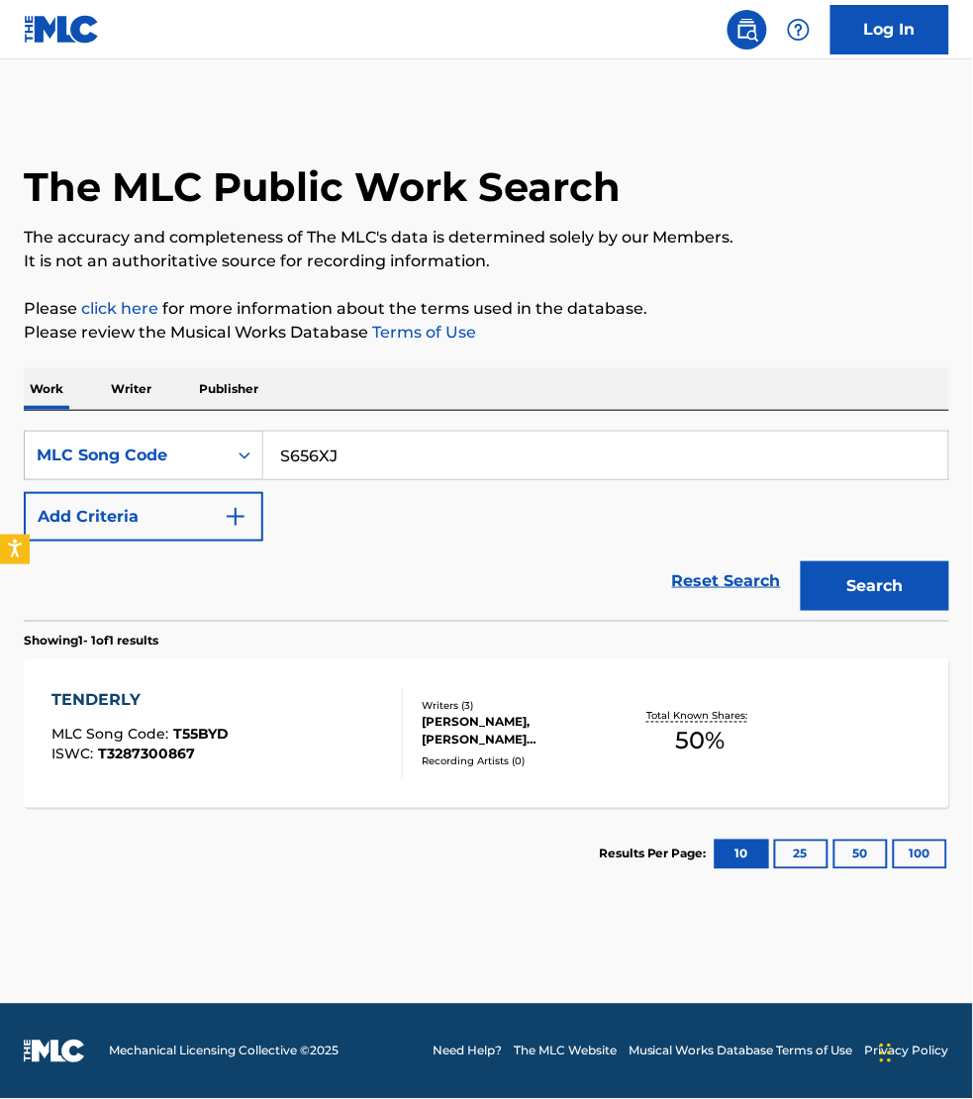
type input "S656XJ"
click at [801, 561] on button "Search" at bounding box center [875, 585] width 148 height 49
click at [332, 729] on div "SIERRA MLC Song Code : S656XJ ISWC : T3277458994" at bounding box center [226, 733] width 351 height 89
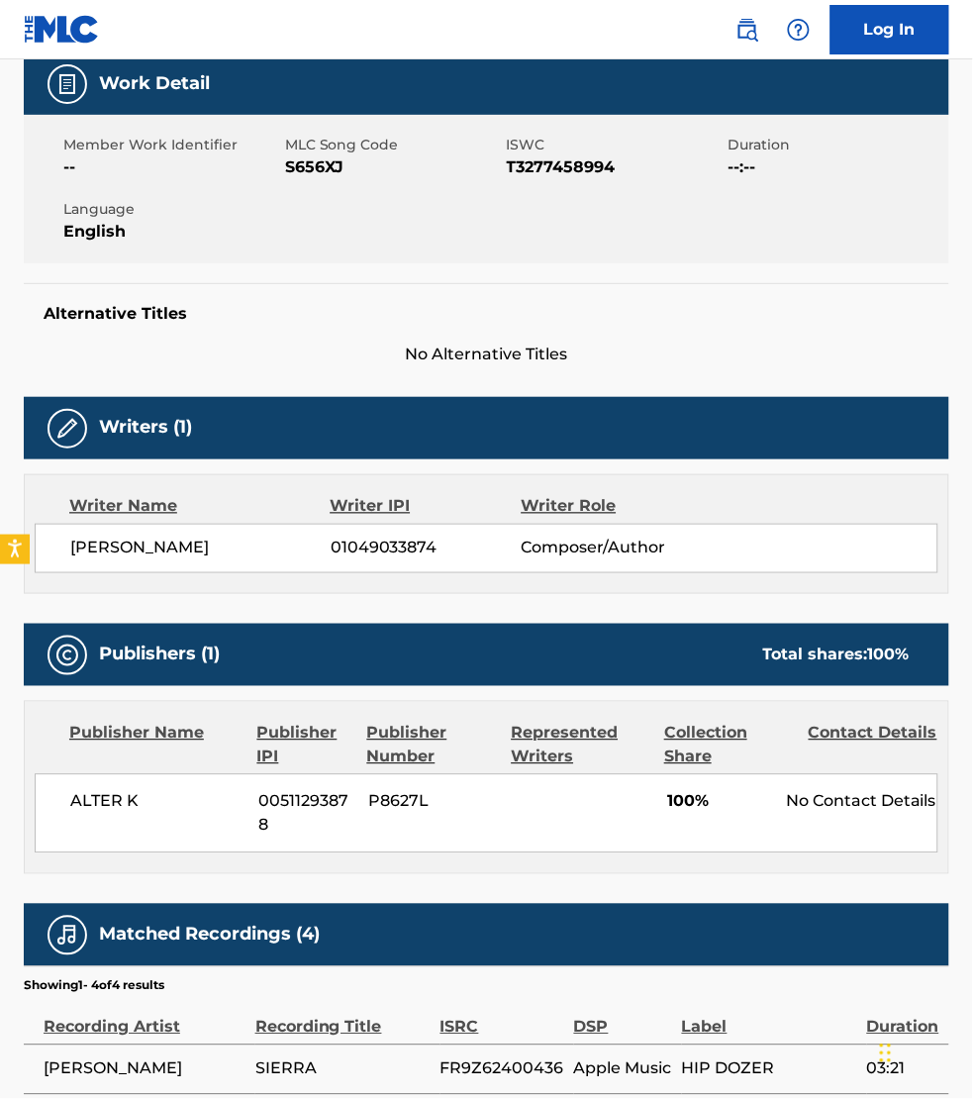
scroll to position [402, 0]
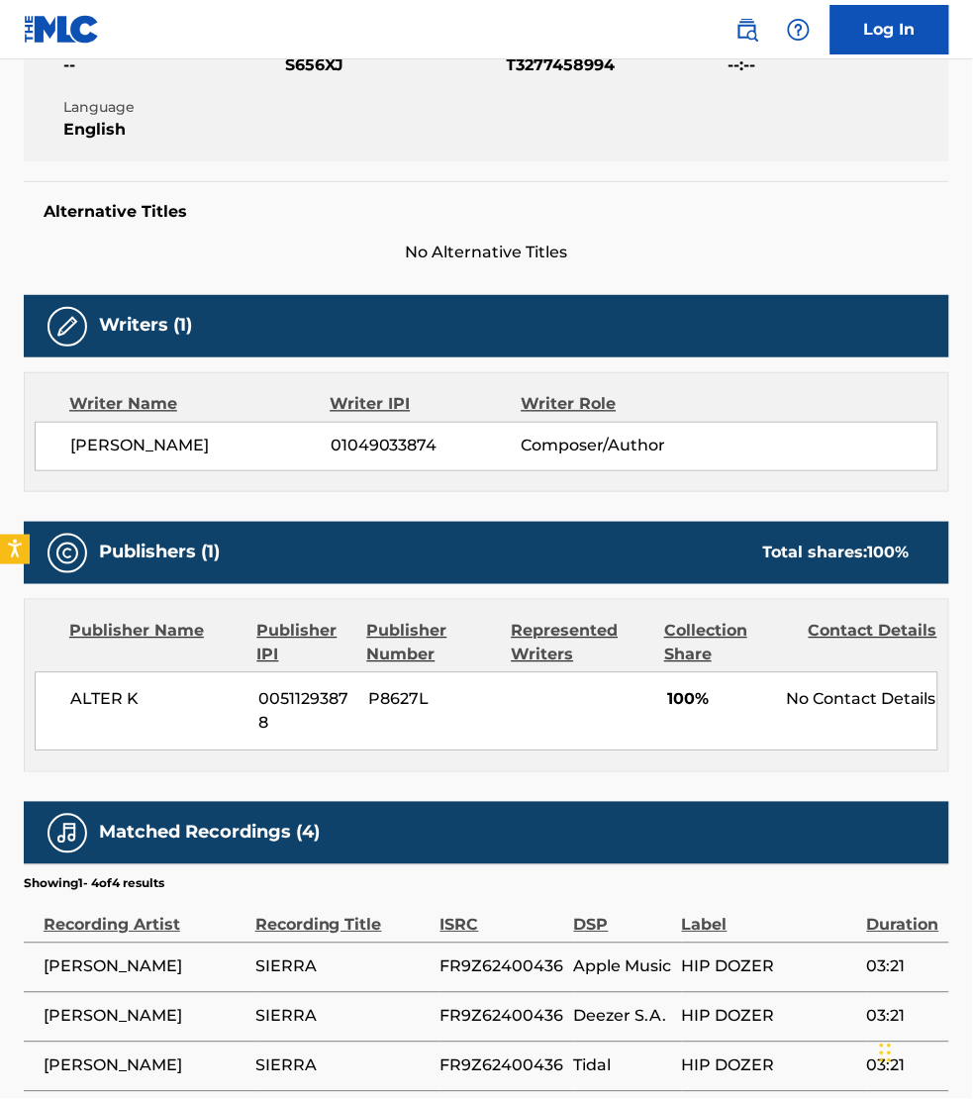
click at [932, 244] on span "No Alternative Titles" at bounding box center [486, 253] width 925 height 24
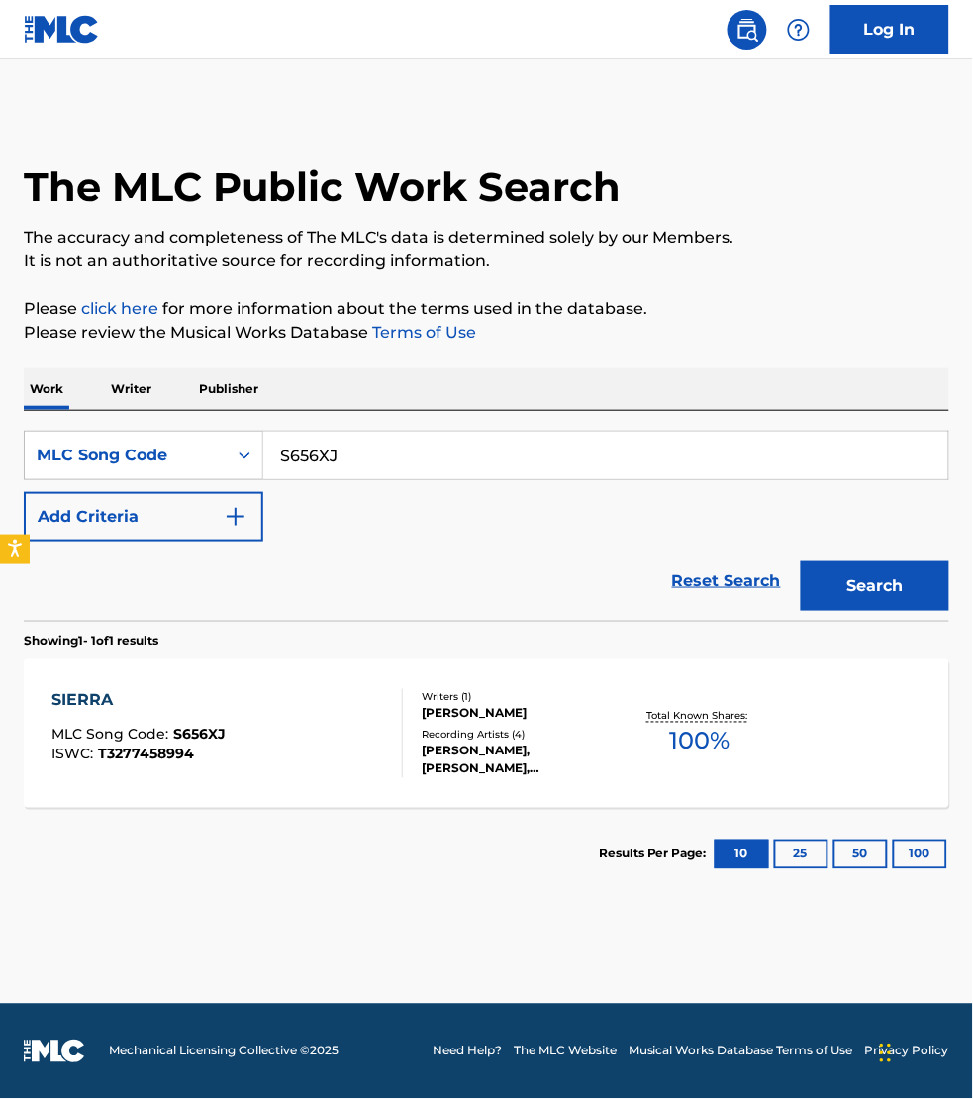
click at [359, 442] on input "S656XJ" at bounding box center [605, 456] width 685 height 48
paste input "LT1JJ4"
type input "LT1JJ4"
click at [801, 561] on button "Search" at bounding box center [875, 585] width 148 height 49
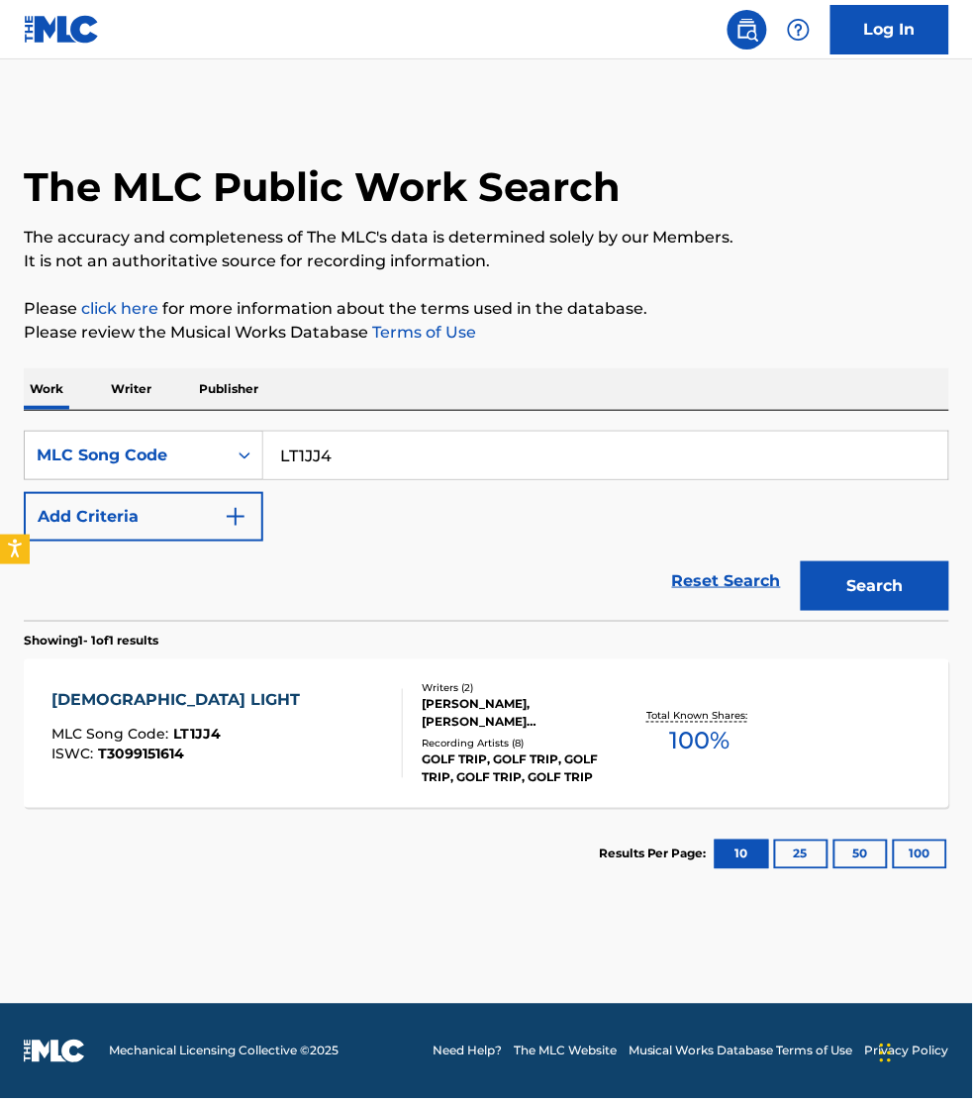
click at [344, 680] on div "[DEMOGRAPHIC_DATA] LIGHT MLC Song Code : LT1JJ4 ISWC : T3099151614 Writers ( 2 …" at bounding box center [486, 733] width 925 height 148
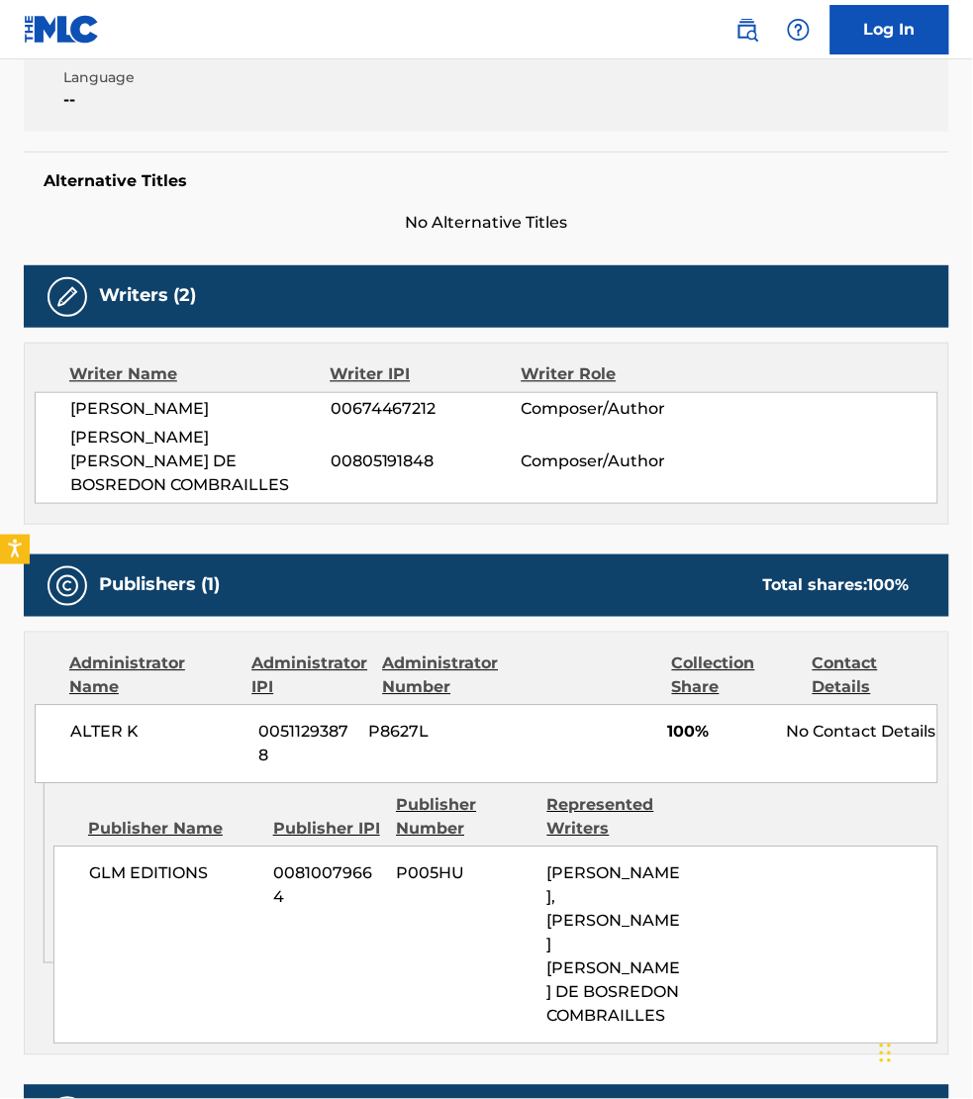
scroll to position [495, 0]
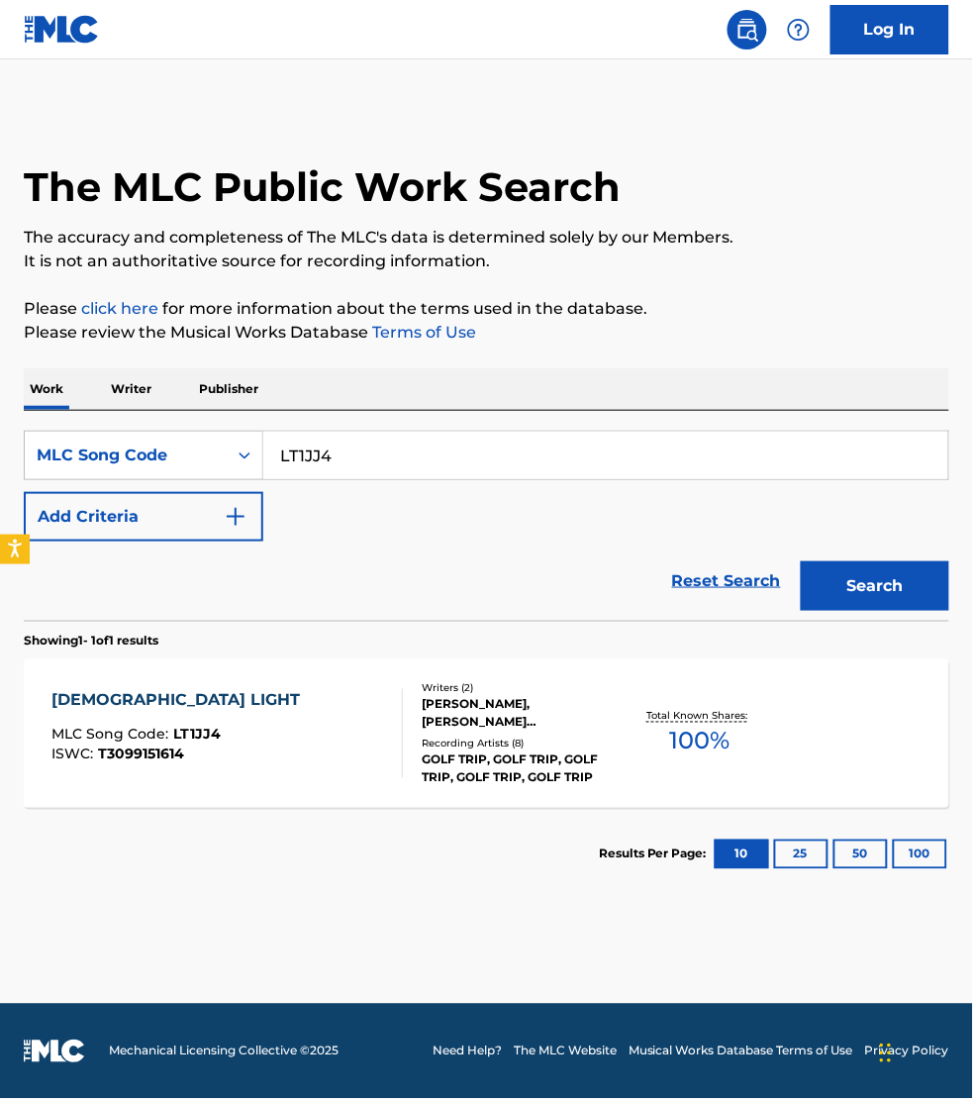
click at [356, 458] on input "LT1JJ4" at bounding box center [605, 456] width 685 height 48
paste input "CL0ALJ"
type input "CL0ALJ"
click at [801, 561] on button "Search" at bounding box center [875, 585] width 148 height 49
